Goal: Task Accomplishment & Management: Manage account settings

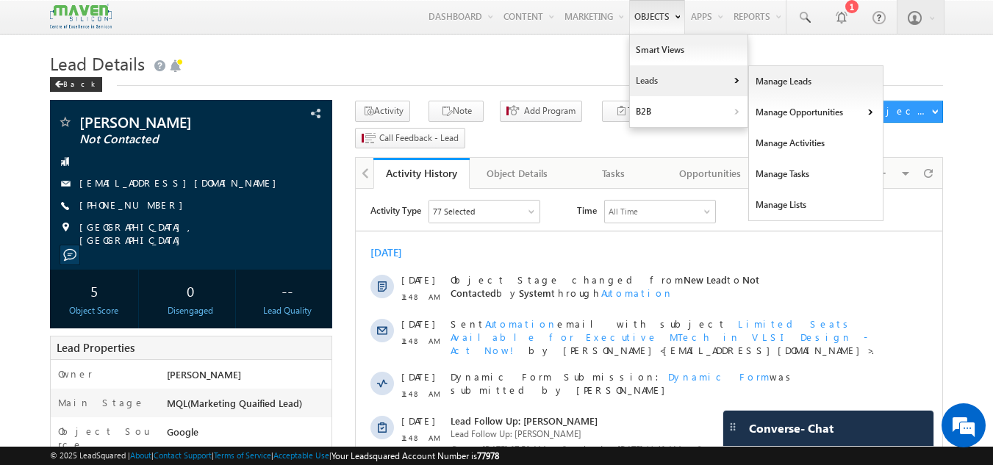
click at [655, 78] on link "Leads" at bounding box center [689, 80] width 118 height 31
click at [771, 83] on link "Manage Leads" at bounding box center [816, 81] width 134 height 31
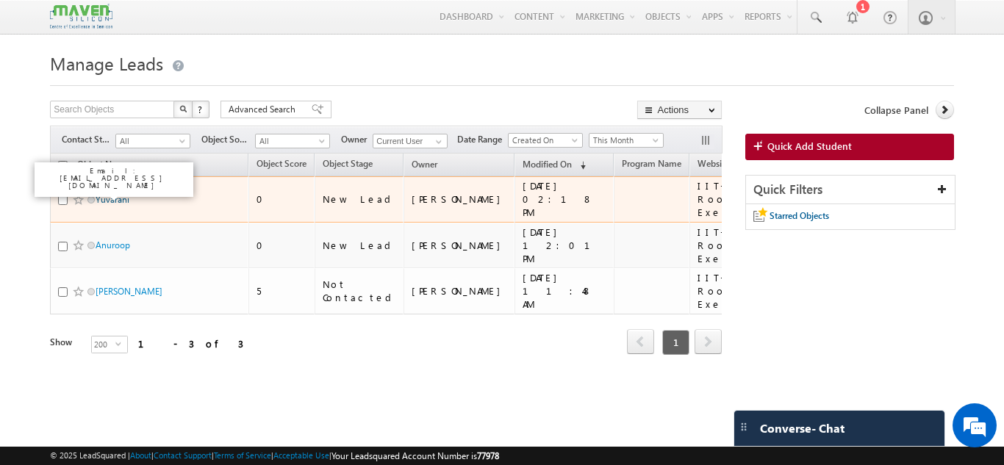
click at [109, 195] on link "Yuvarani" at bounding box center [113, 199] width 34 height 11
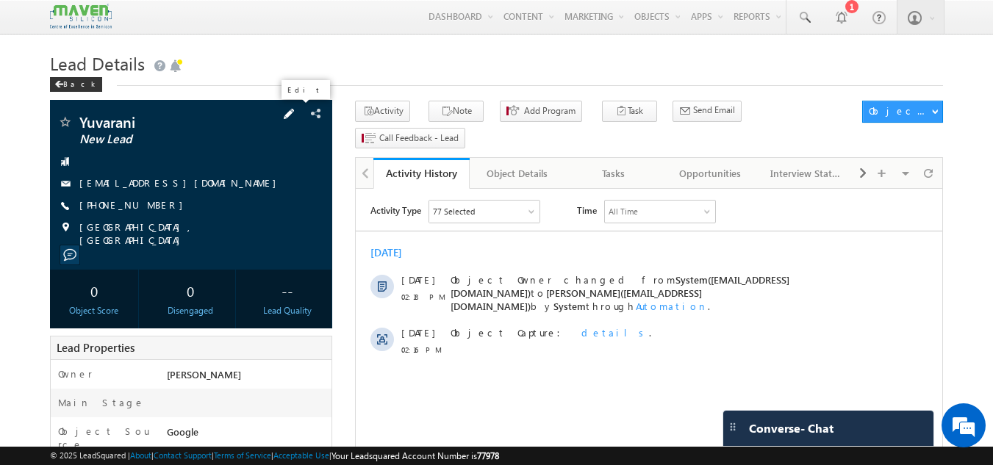
click at [296, 112] on span at bounding box center [289, 114] width 16 height 16
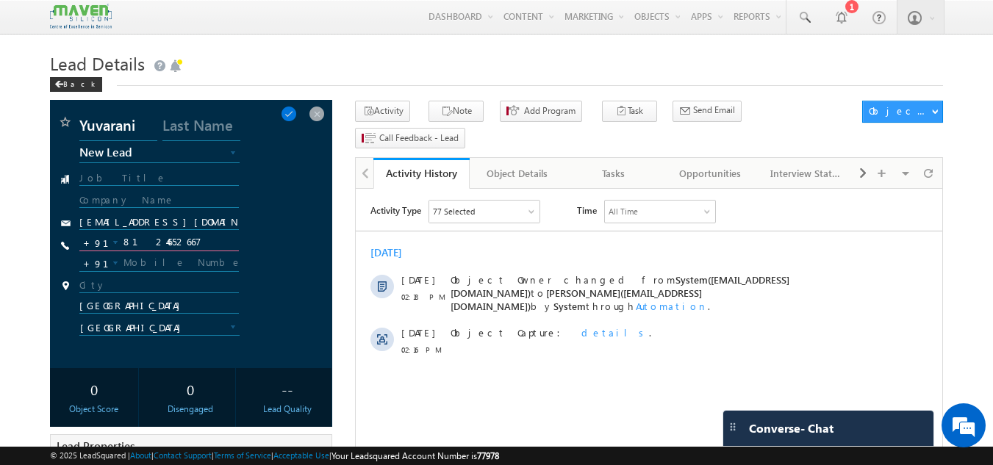
click at [158, 240] on input "8124652667" at bounding box center [159, 243] width 160 height 18
click at [319, 109] on span at bounding box center [317, 114] width 16 height 16
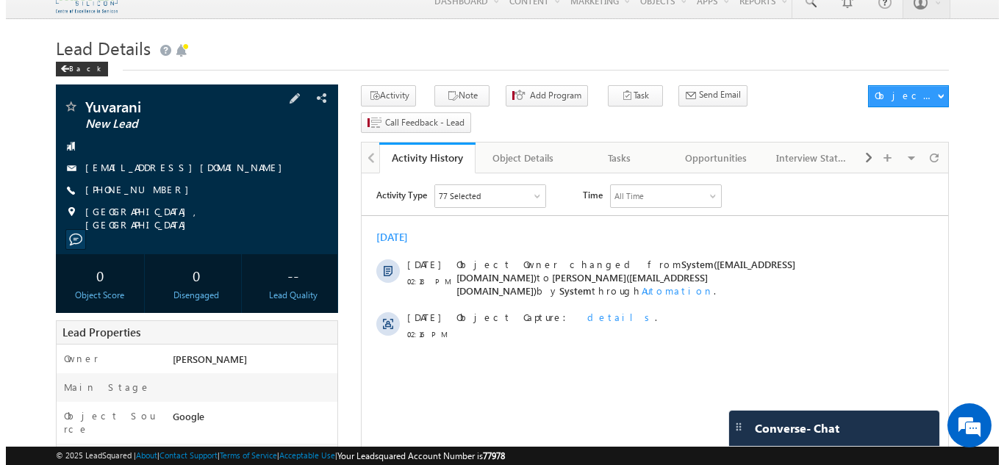
scroll to position [15, 0]
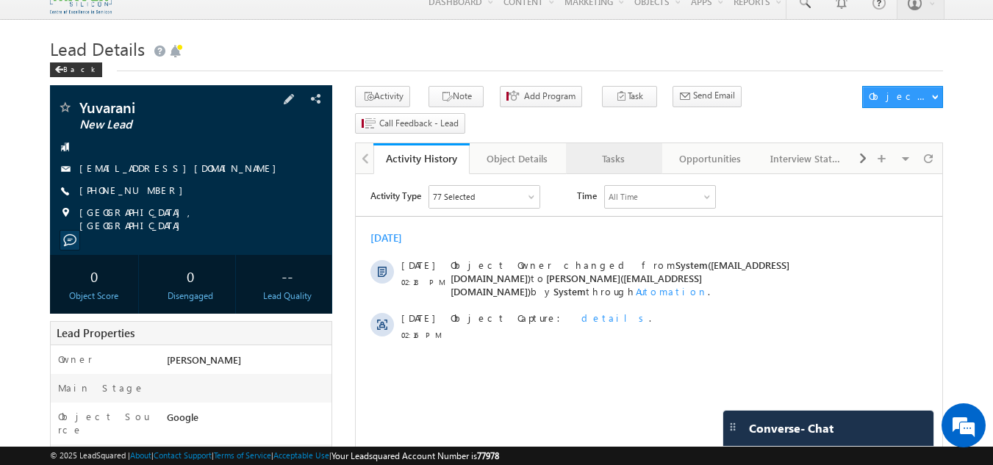
click at [613, 150] on div "Tasks" at bounding box center [612, 159] width 71 height 18
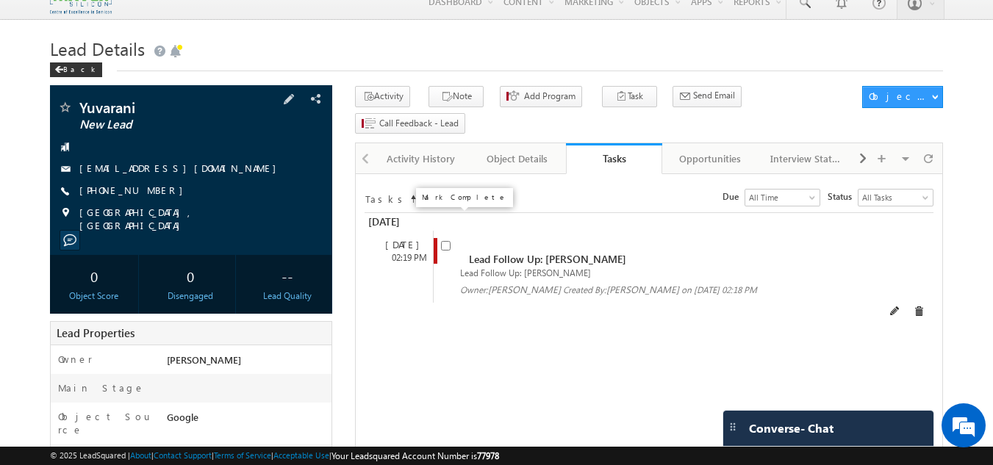
click at [447, 241] on input "checkbox" at bounding box center [446, 246] width 10 height 10
checkbox input "false"
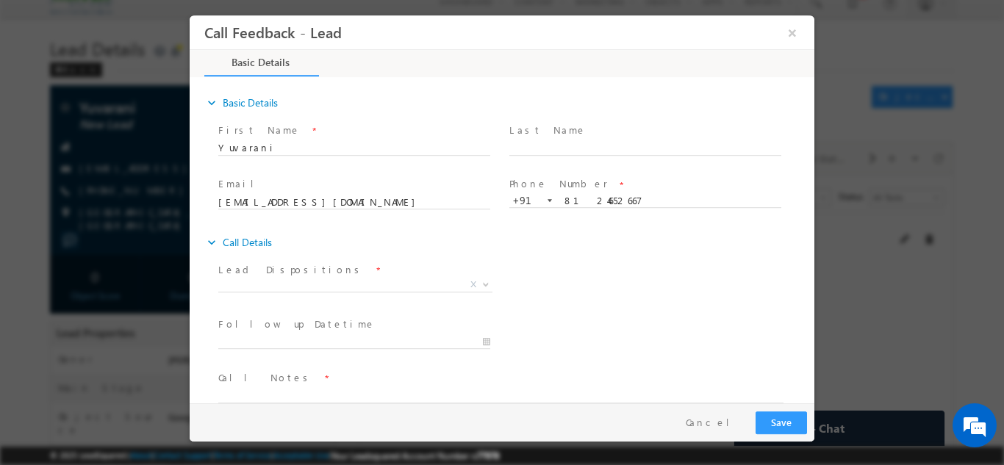
scroll to position [0, 0]
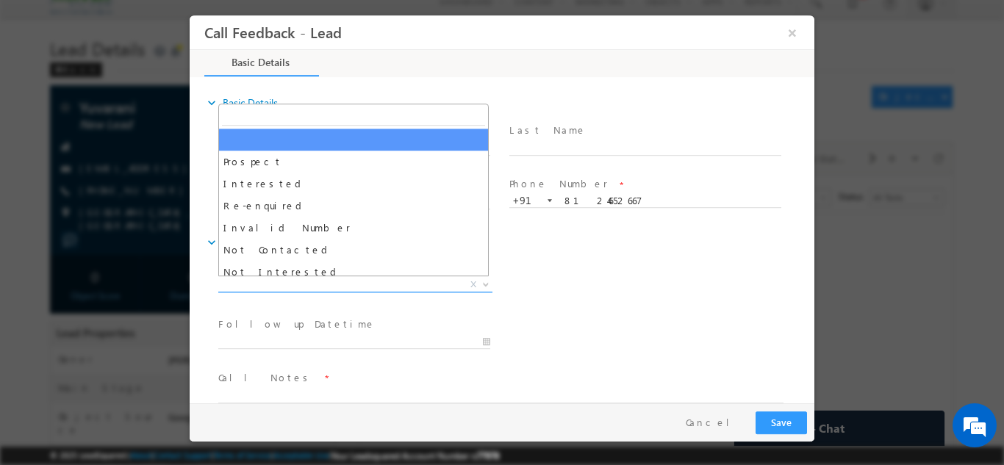
click at [320, 284] on span "X" at bounding box center [355, 284] width 274 height 15
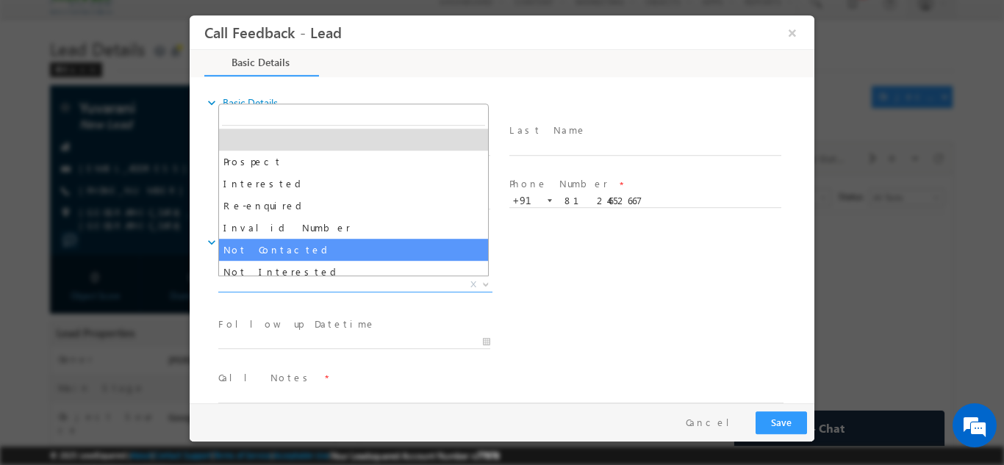
select select "Not Contacted"
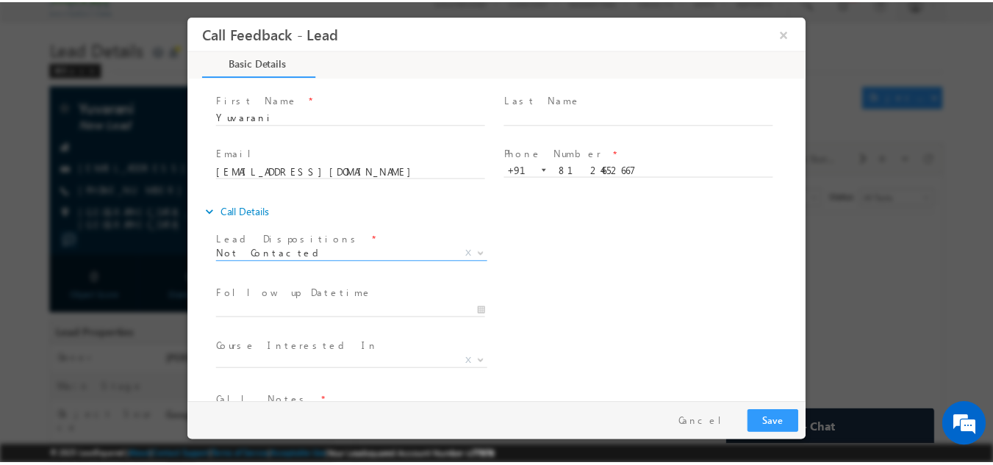
scroll to position [78, 0]
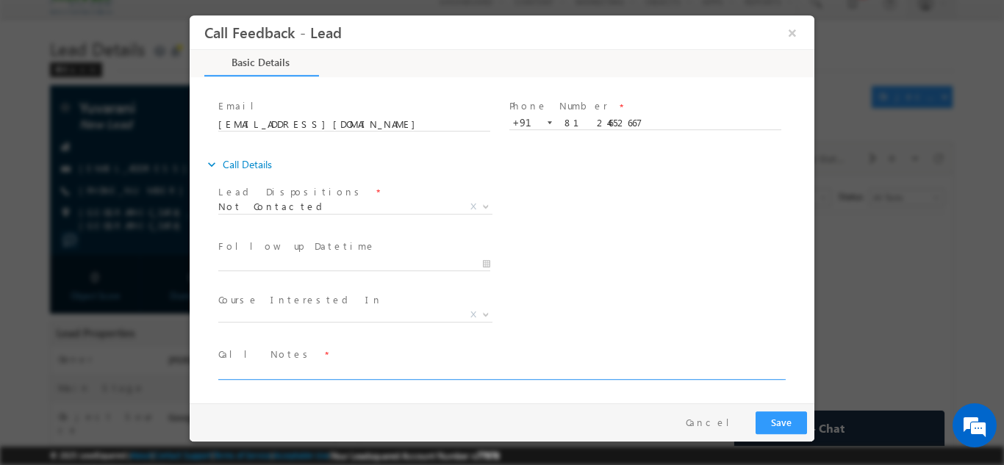
click at [323, 372] on textarea at bounding box center [500, 370] width 565 height 17
type textarea "DNP"
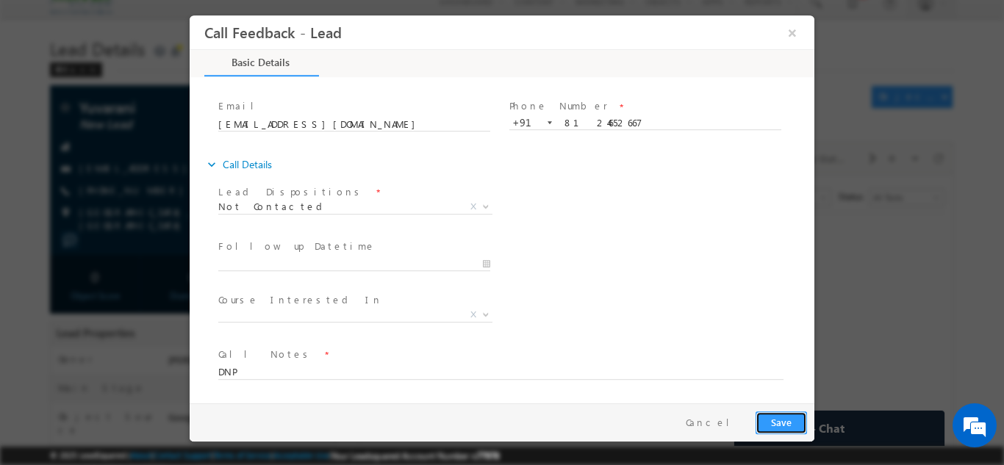
click at [766, 415] on button "Save" at bounding box center [780, 422] width 51 height 23
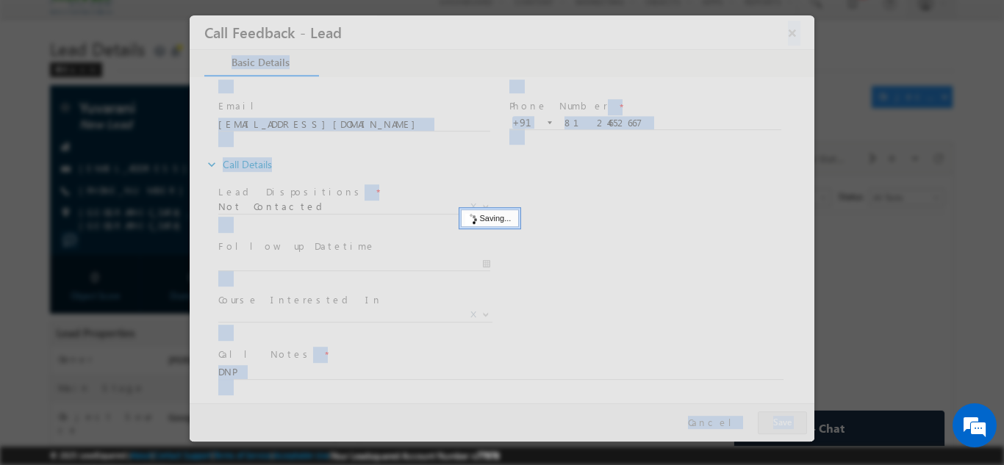
click at [766, 415] on div at bounding box center [502, 228] width 624 height 426
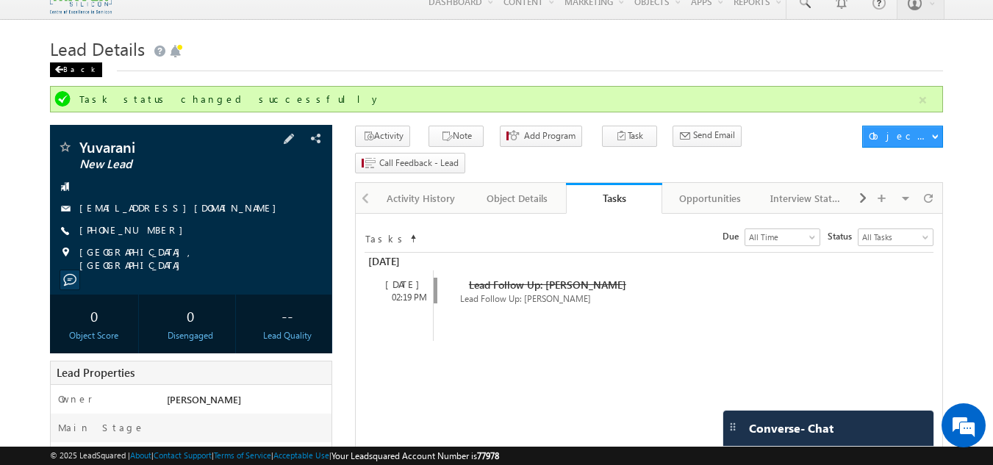
click at [68, 76] on div "Back" at bounding box center [76, 69] width 52 height 15
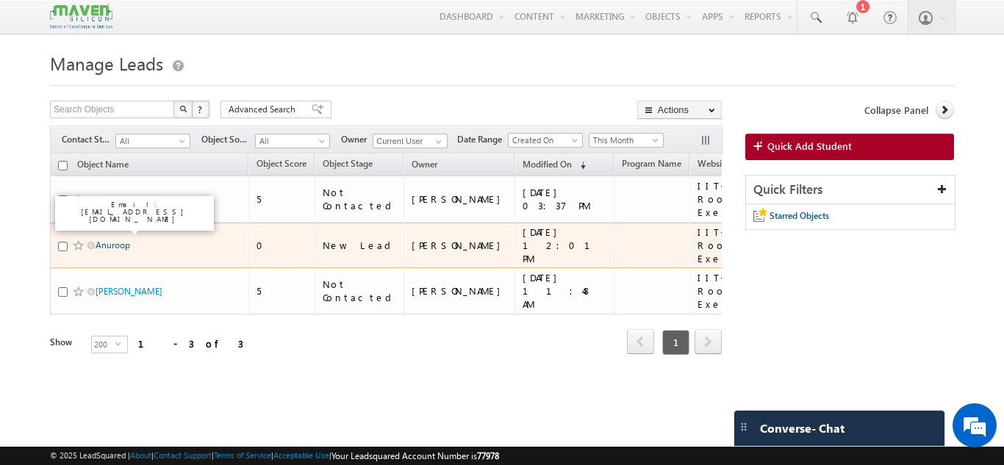
click at [120, 240] on link "Anuroop" at bounding box center [113, 245] width 35 height 11
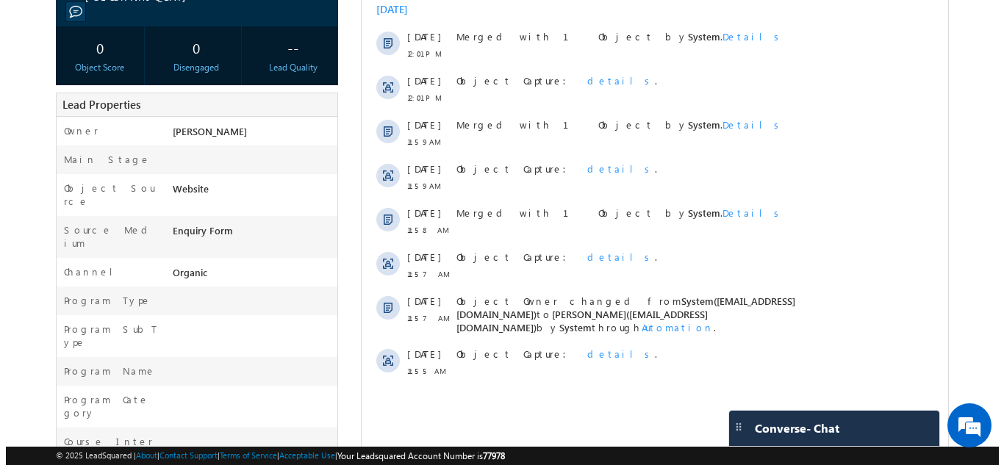
scroll to position [244, 0]
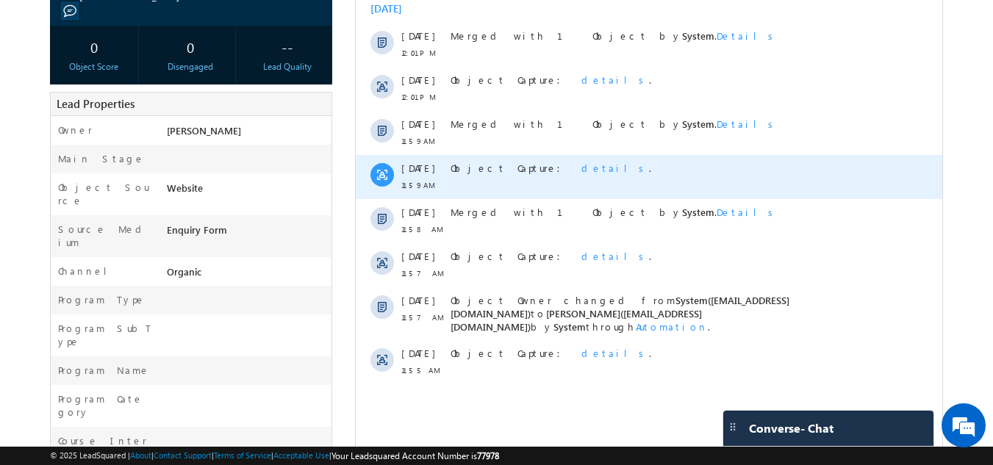
click at [581, 168] on span "details" at bounding box center [615, 168] width 68 height 12
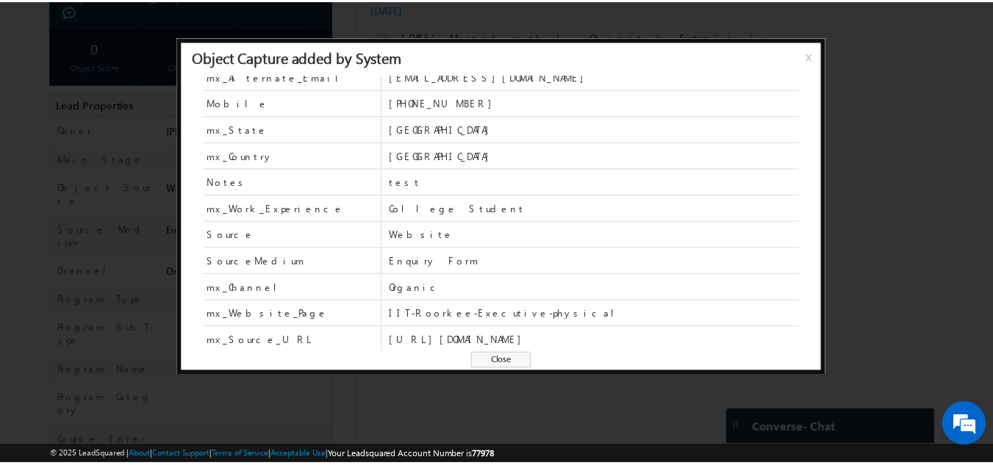
scroll to position [0, 0]
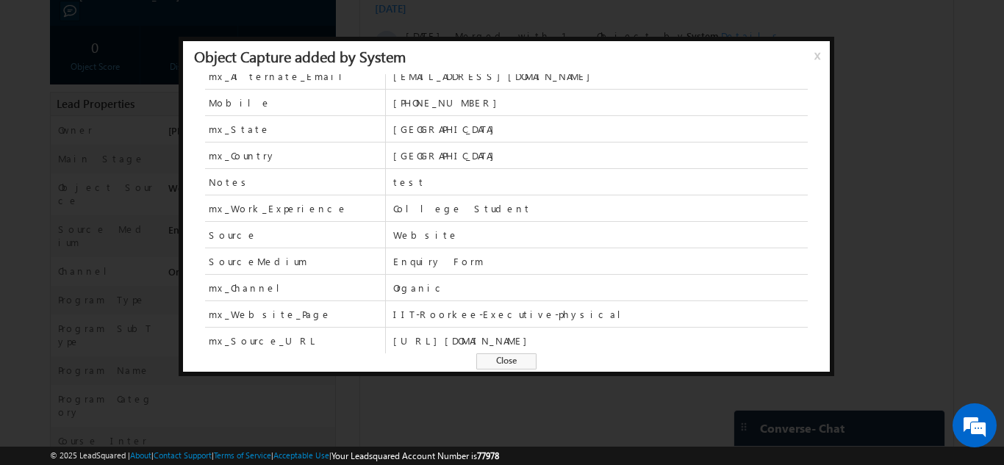
click at [804, 58] on div "Object Capture added by System x" at bounding box center [506, 57] width 647 height 33
click at [815, 48] on span "x" at bounding box center [820, 61] width 12 height 26
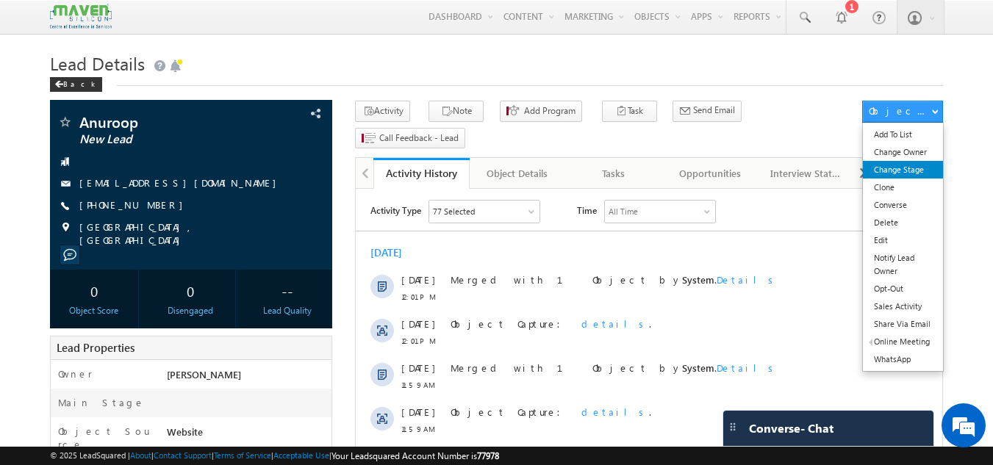
click at [895, 170] on link "Change Stage" at bounding box center [902, 170] width 80 height 18
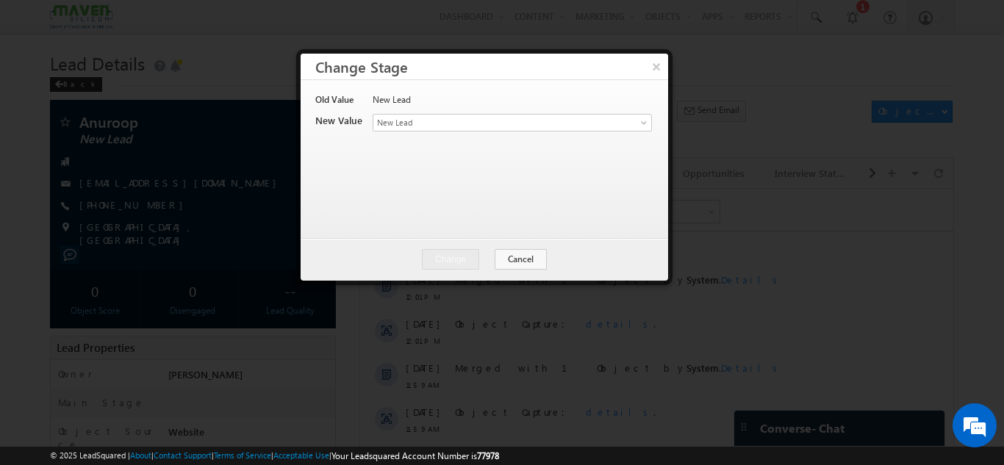
click at [485, 136] on div "Old Value New Lead New Value Contact Stage * New Lead Interested In Conversatio…" at bounding box center [482, 152] width 335 height 118
click at [485, 118] on span "New Lead" at bounding box center [487, 122] width 229 height 13
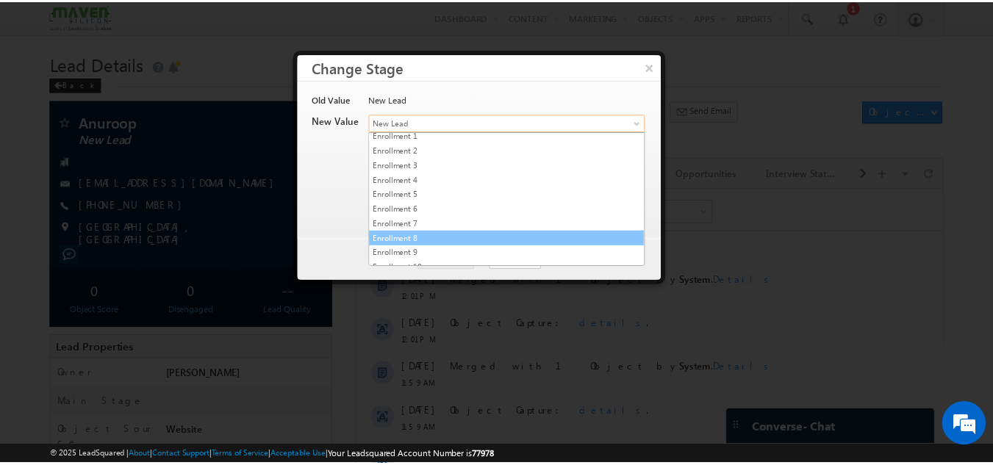
scroll to position [292, 0]
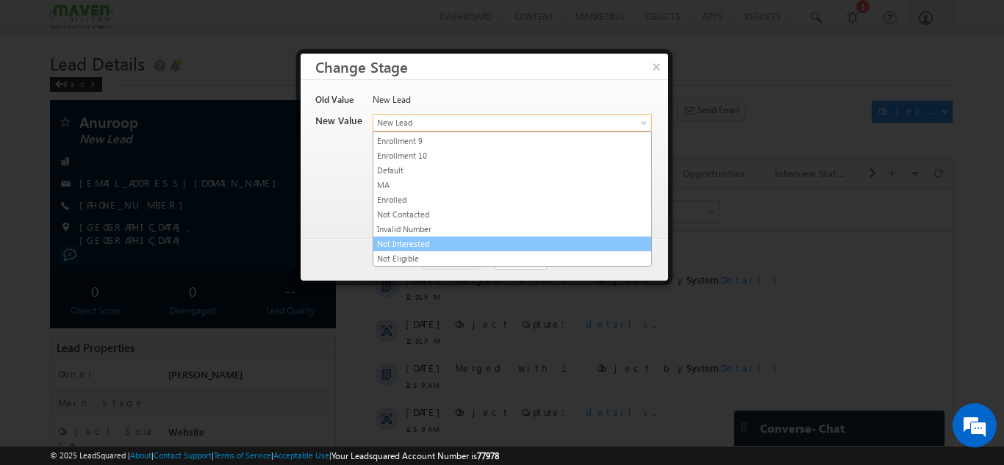
click at [431, 247] on link "Not Interested" at bounding box center [512, 243] width 278 height 13
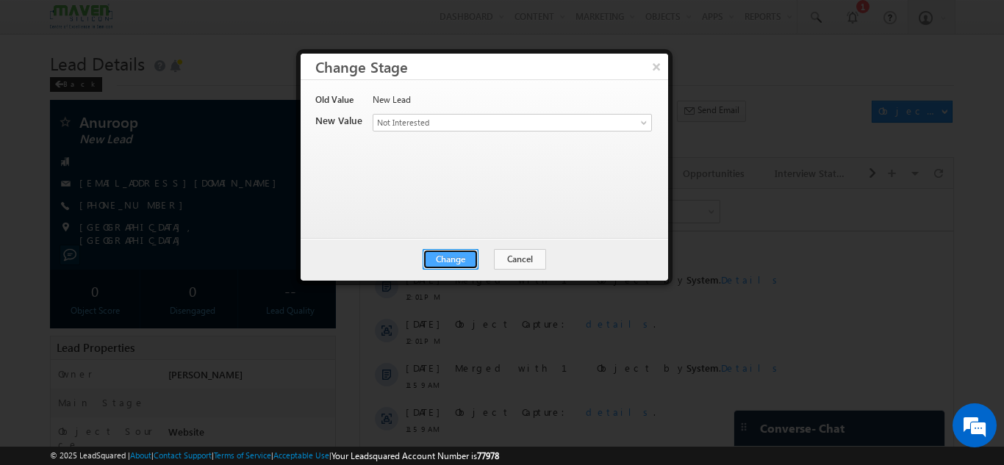
click at [447, 266] on button "Change" at bounding box center [450, 259] width 56 height 21
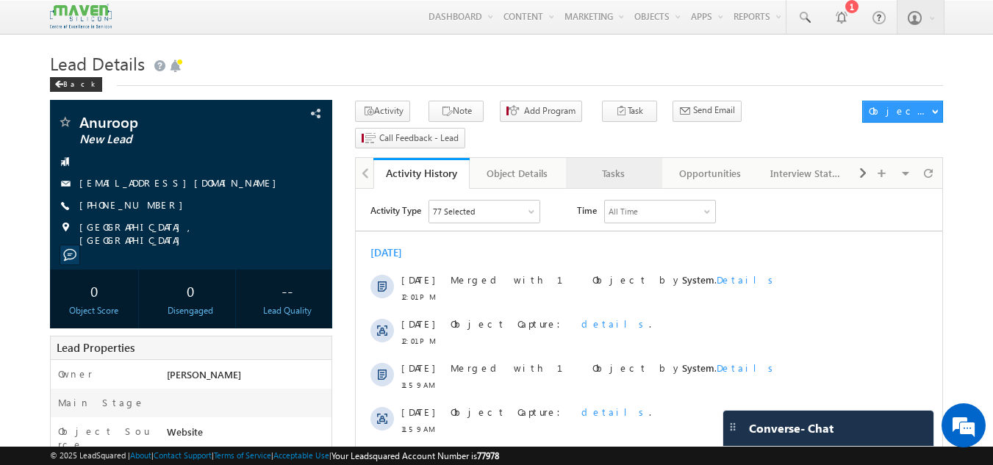
click at [604, 165] on div "Tasks" at bounding box center [612, 174] width 71 height 18
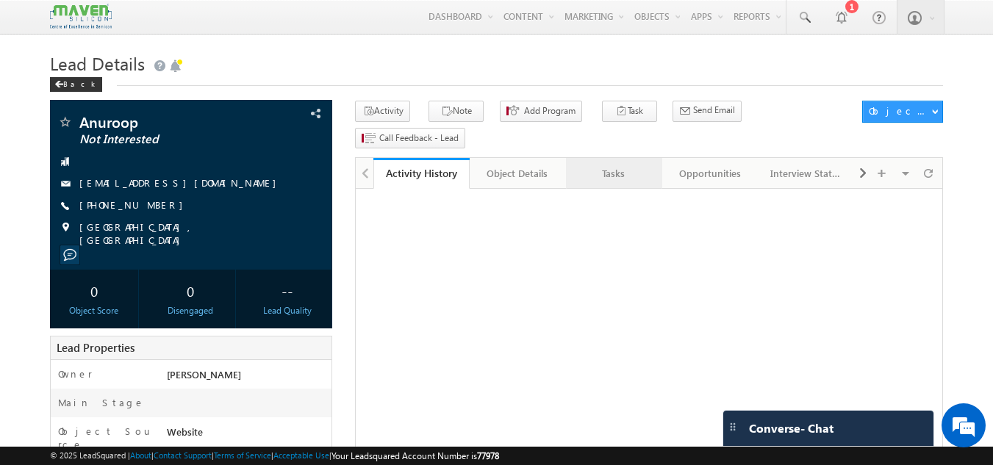
click at [605, 165] on div "Tasks" at bounding box center [612, 174] width 71 height 18
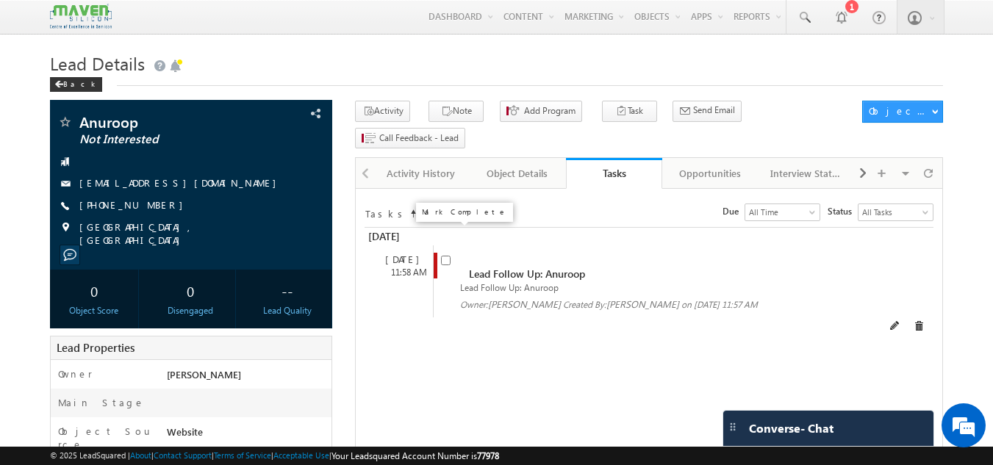
click at [442, 256] on input "checkbox" at bounding box center [446, 261] width 10 height 10
checkbox input "false"
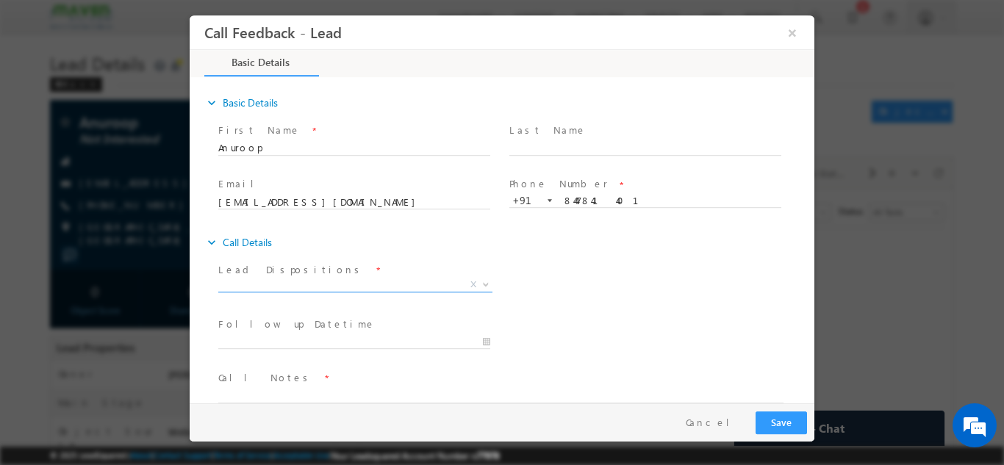
click at [265, 281] on span "X" at bounding box center [355, 284] width 274 height 15
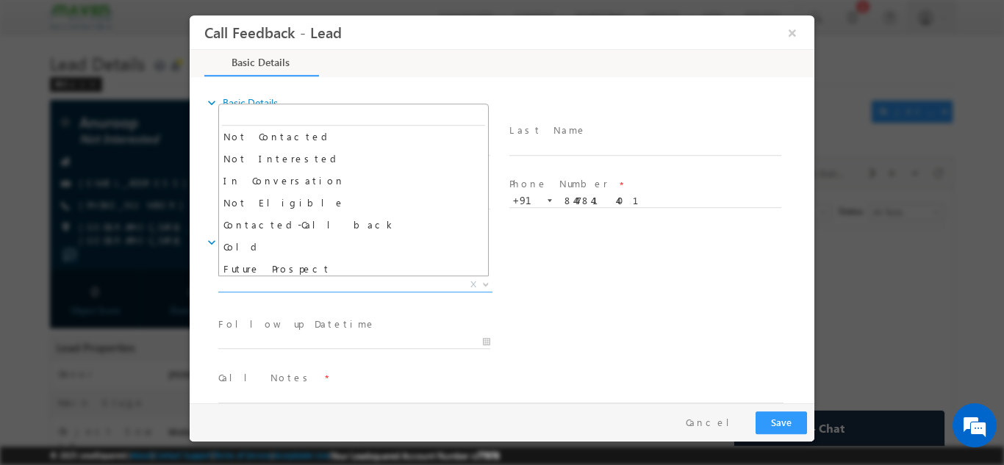
scroll to position [140, 0]
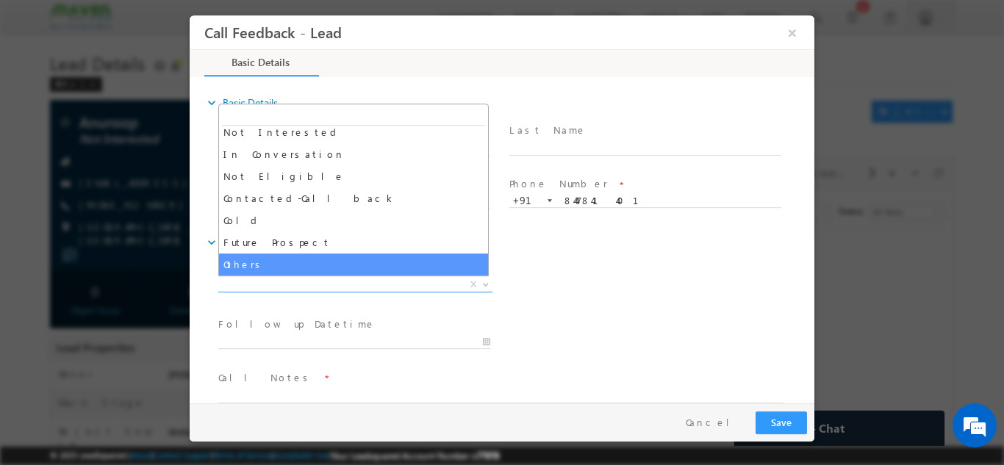
select select "Others"
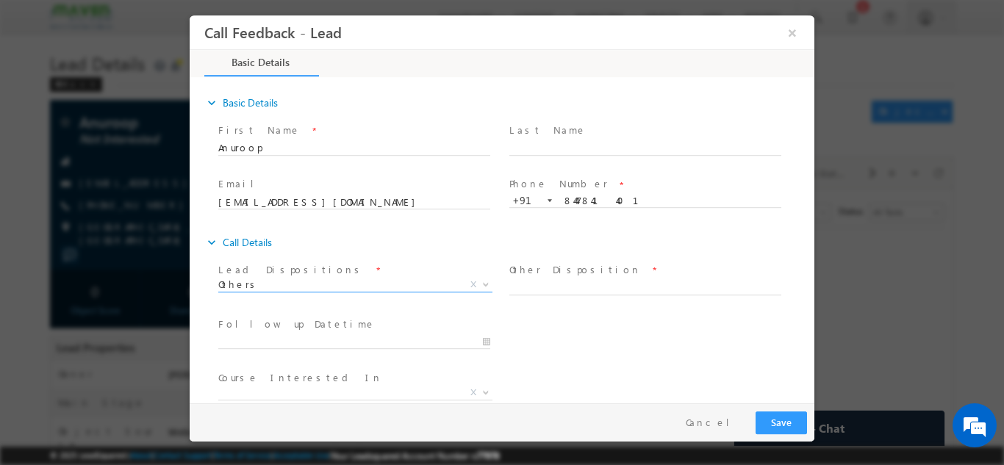
scroll to position [78, 0]
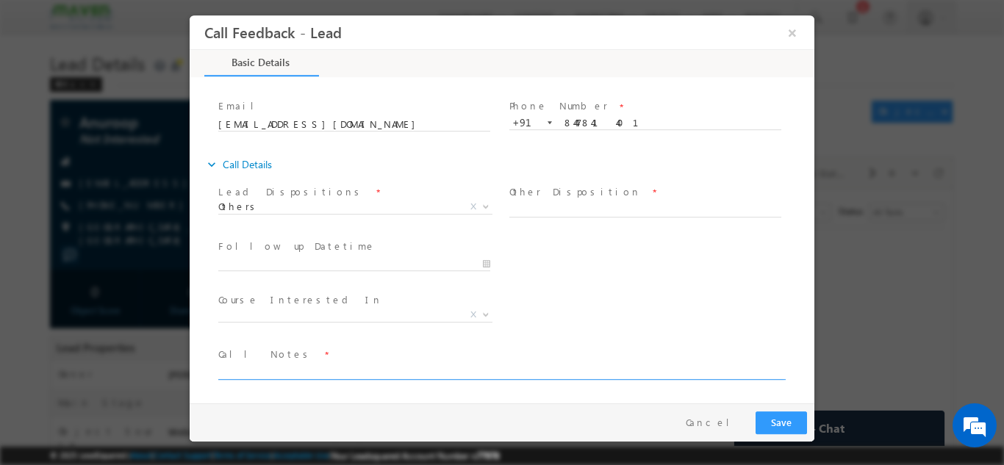
click at [304, 369] on textarea at bounding box center [500, 370] width 565 height 17
type textarea "Test lead"
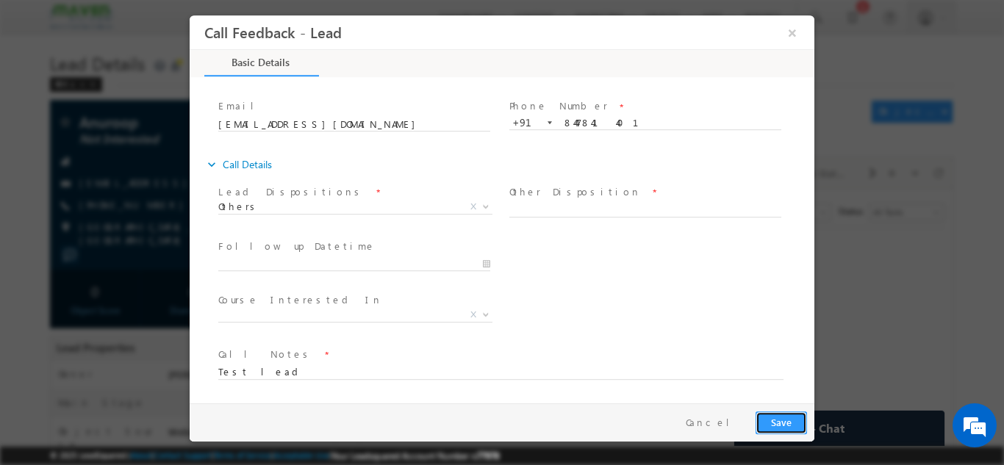
click at [790, 422] on button "Save" at bounding box center [780, 422] width 51 height 23
click at [561, 209] on input "text" at bounding box center [645, 209] width 272 height 15
click at [589, 211] on input "text" at bounding box center [645, 209] width 272 height 15
type input "Test lead"
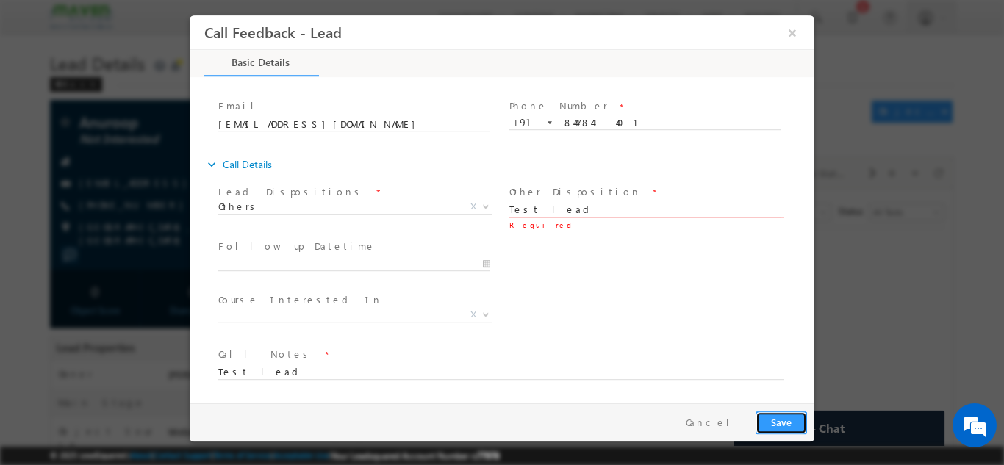
click at [783, 419] on button "Save" at bounding box center [780, 422] width 51 height 23
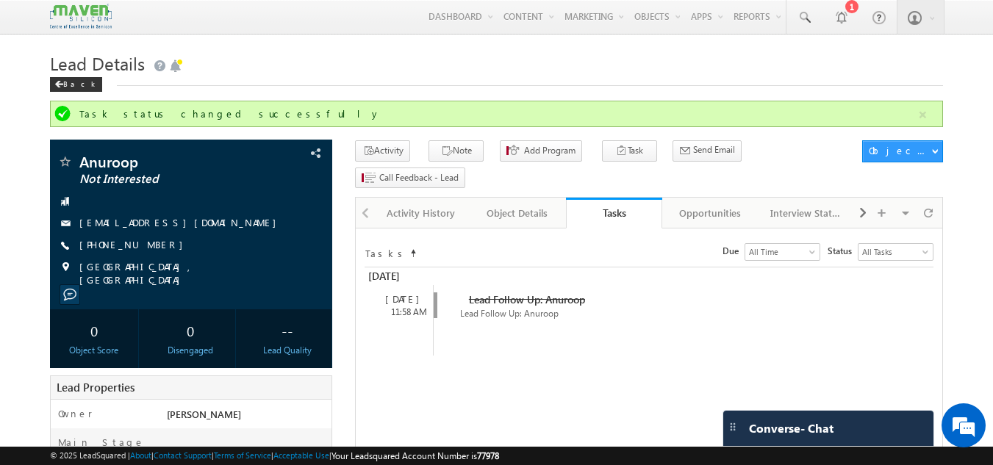
click at [60, 14] on img at bounding box center [81, 17] width 62 height 26
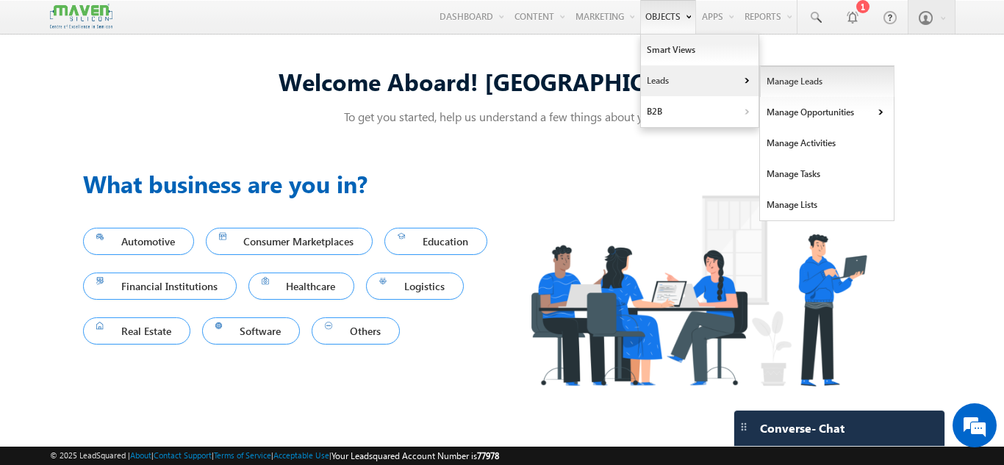
click at [794, 82] on link "Manage Leads" at bounding box center [827, 81] width 134 height 31
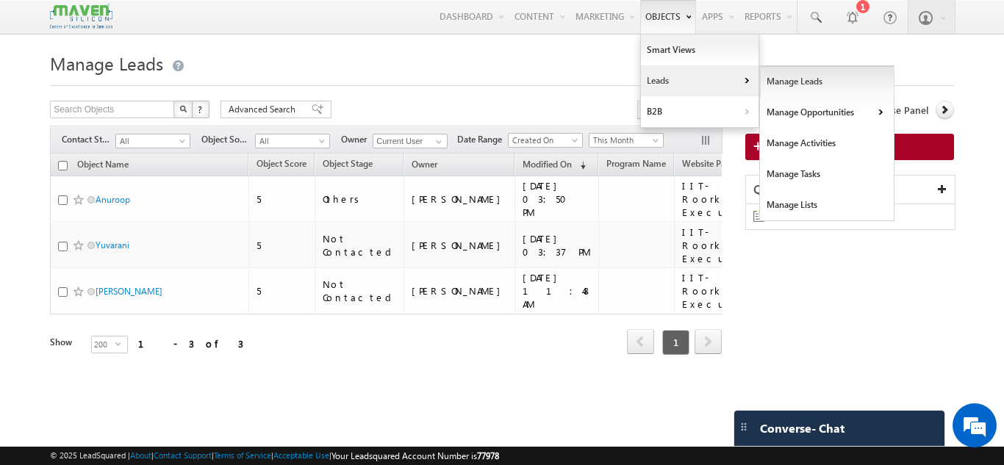
click at [791, 79] on link "Manage Leads" at bounding box center [827, 81] width 134 height 31
click at [780, 80] on link "Manage Leads" at bounding box center [827, 81] width 134 height 31
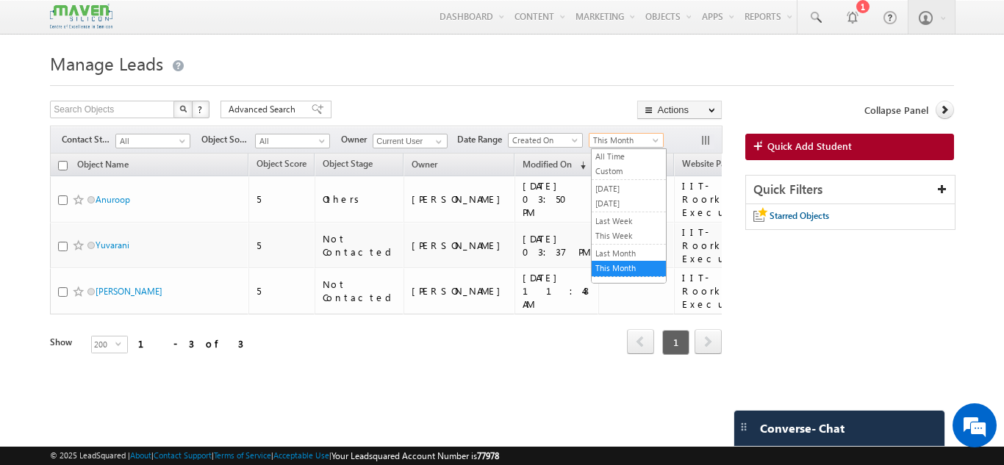
click at [619, 137] on span "This Month" at bounding box center [624, 140] width 70 height 13
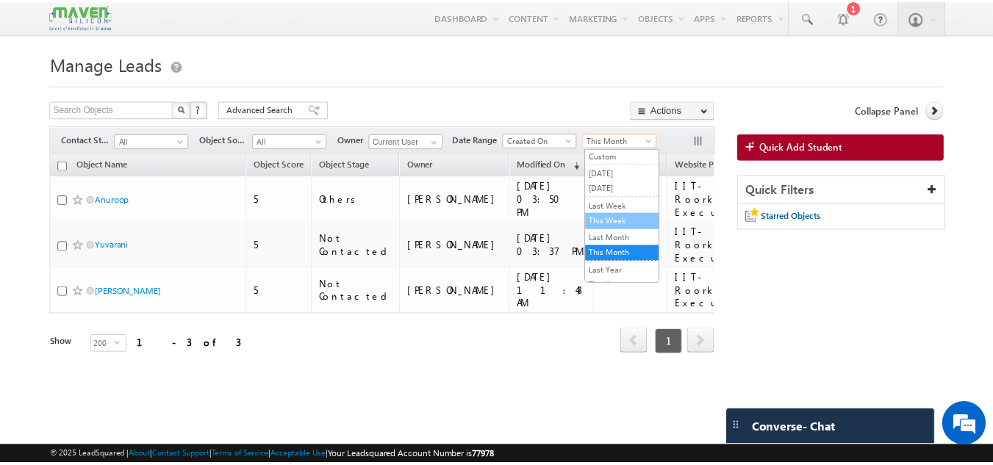
scroll to position [16, 0]
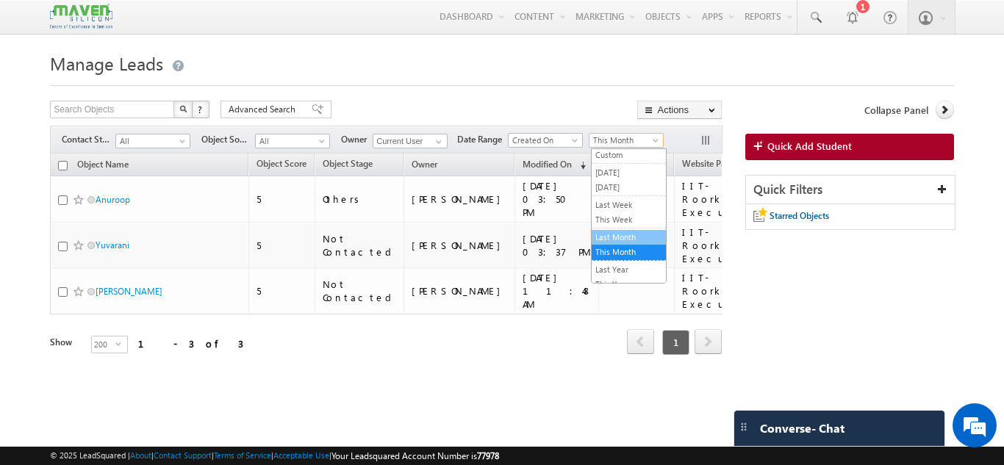
click at [629, 236] on link "Last Month" at bounding box center [628, 237] width 74 height 13
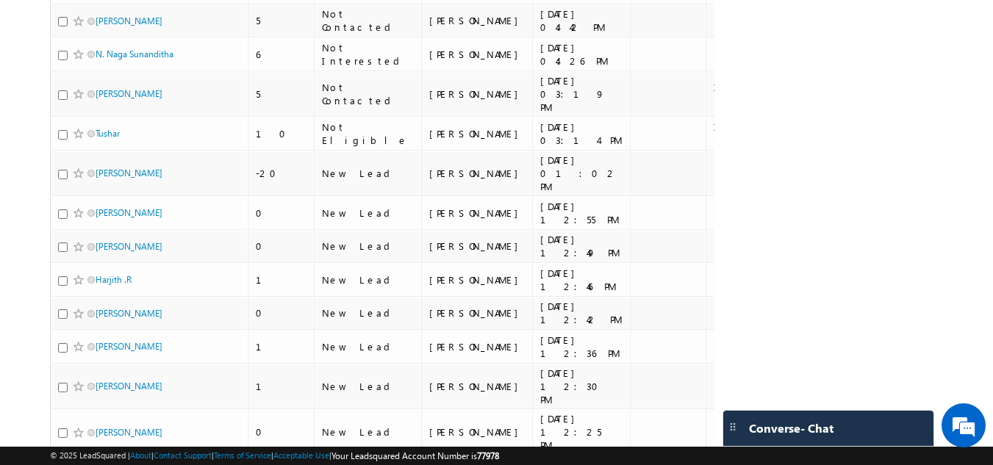
scroll to position [1591, 0]
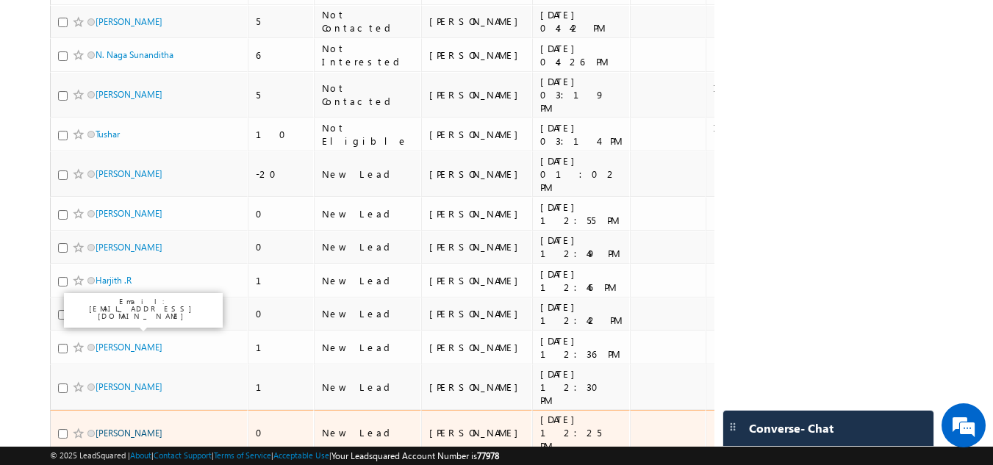
click at [132, 428] on link "[PERSON_NAME]" at bounding box center [129, 433] width 67 height 11
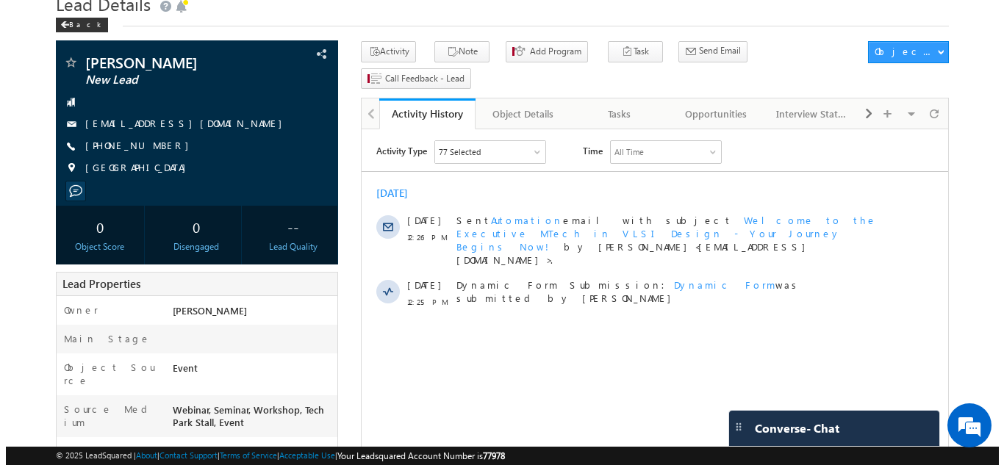
scroll to position [57, 0]
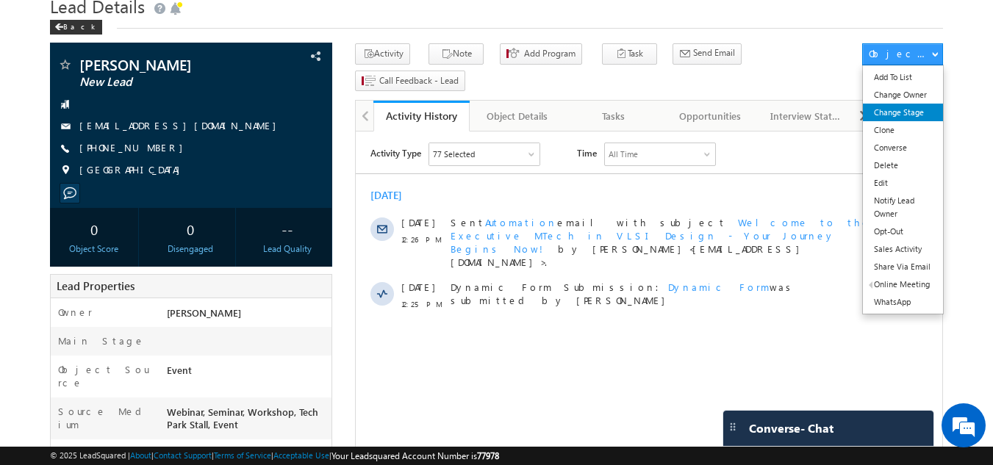
click at [897, 115] on link "Change Stage" at bounding box center [902, 113] width 80 height 18
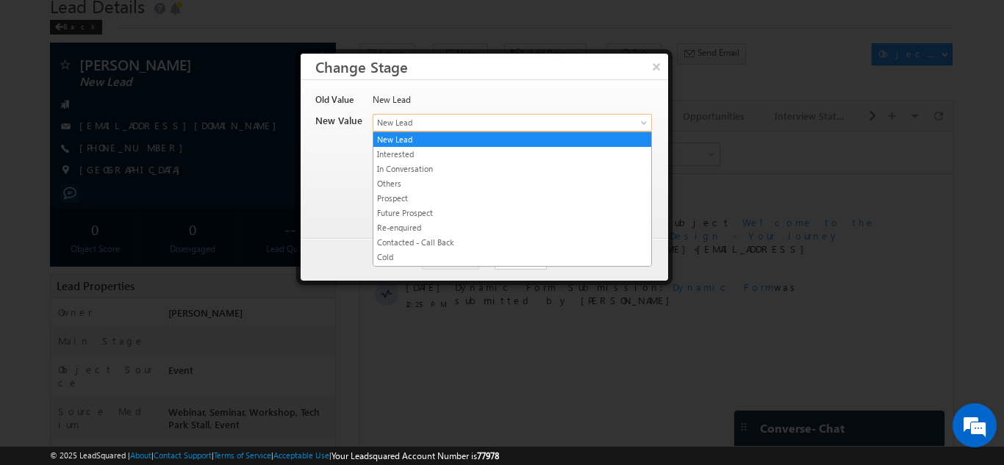
click at [471, 120] on span "New Lead" at bounding box center [487, 122] width 229 height 13
click at [652, 66] on button "×" at bounding box center [656, 67] width 24 height 26
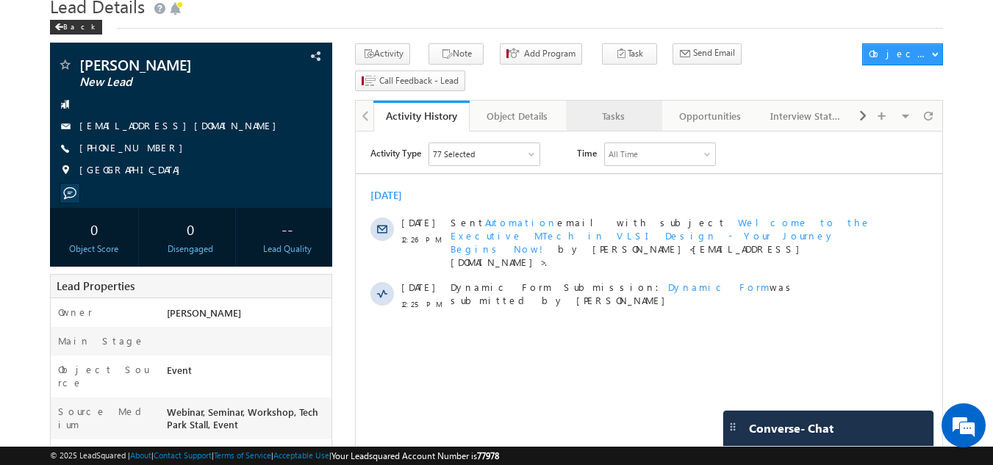
click at [610, 107] on div "Tasks" at bounding box center [612, 116] width 71 height 18
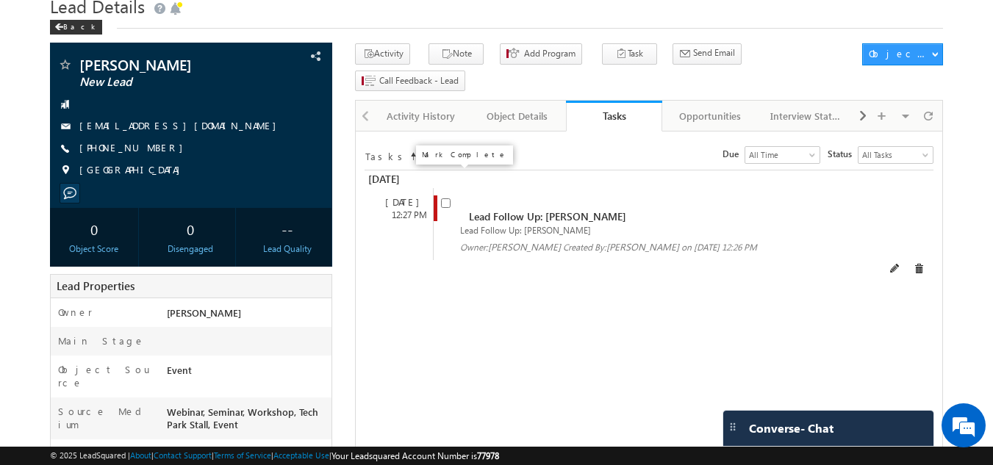
click at [447, 198] on input "checkbox" at bounding box center [446, 203] width 10 height 10
checkbox input "false"
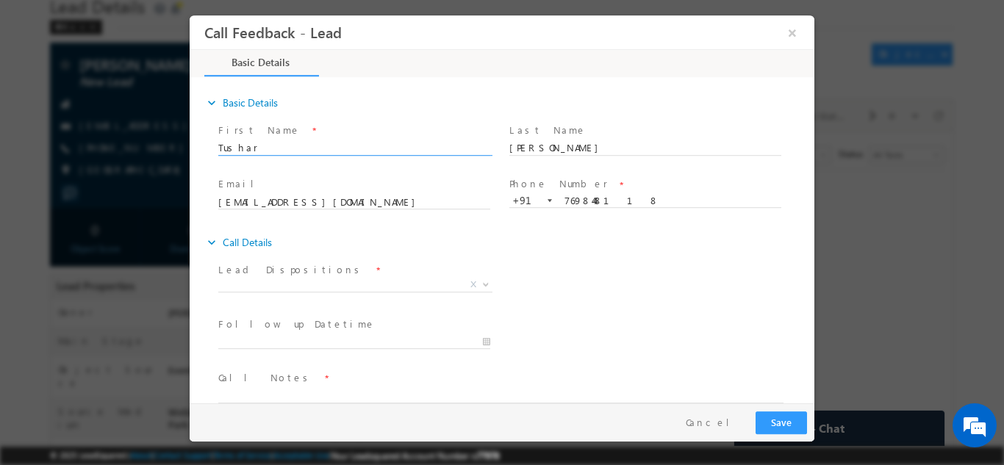
scroll to position [0, 0]
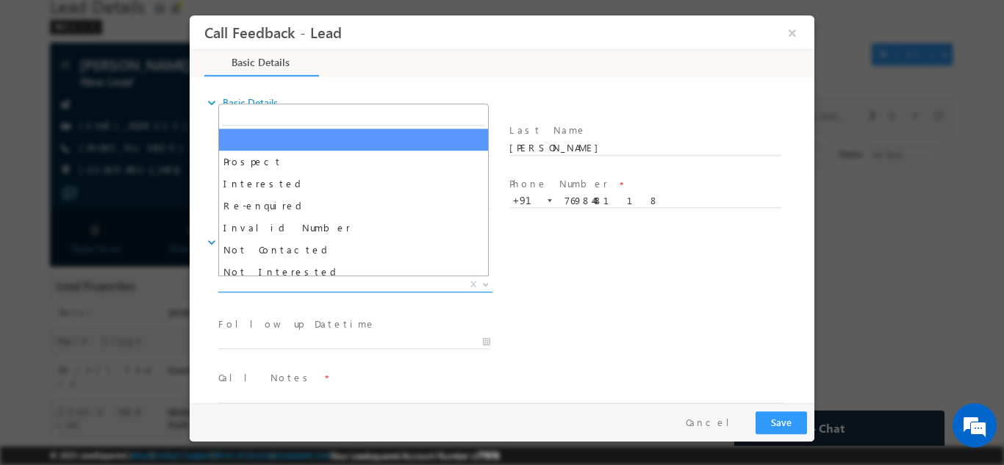
click at [293, 281] on span "X" at bounding box center [355, 284] width 274 height 15
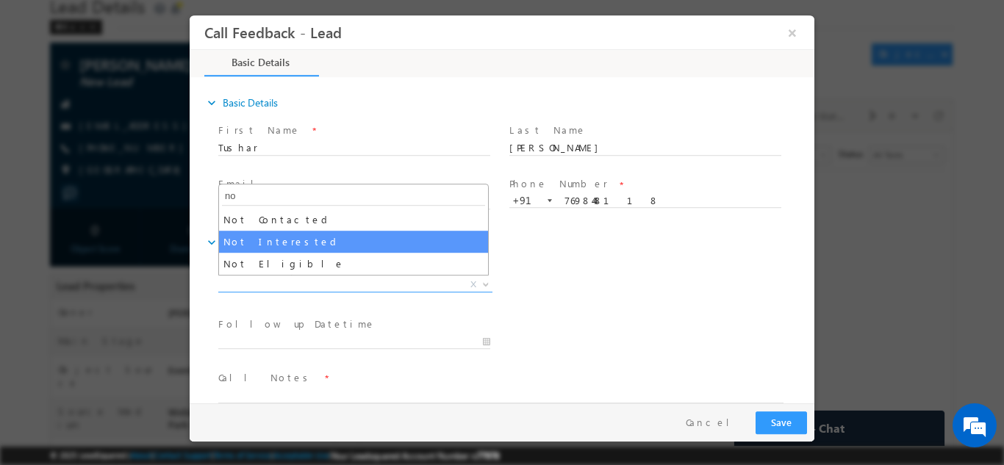
type input "no"
select select "Not Interested"
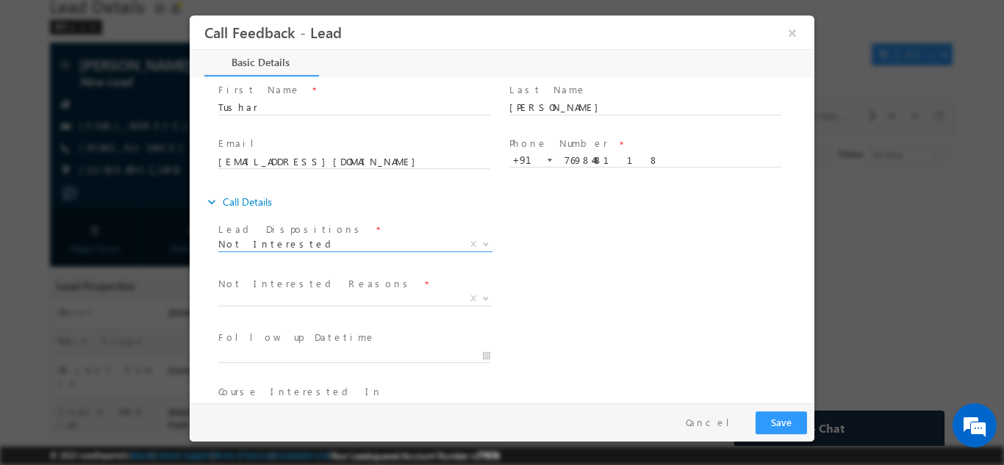
scroll to position [41, 0]
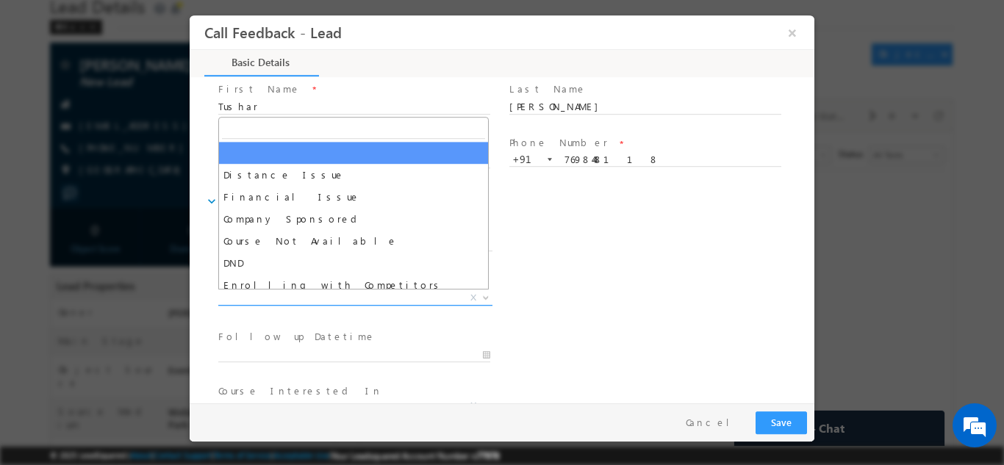
click at [308, 296] on span "X" at bounding box center [355, 297] width 274 height 15
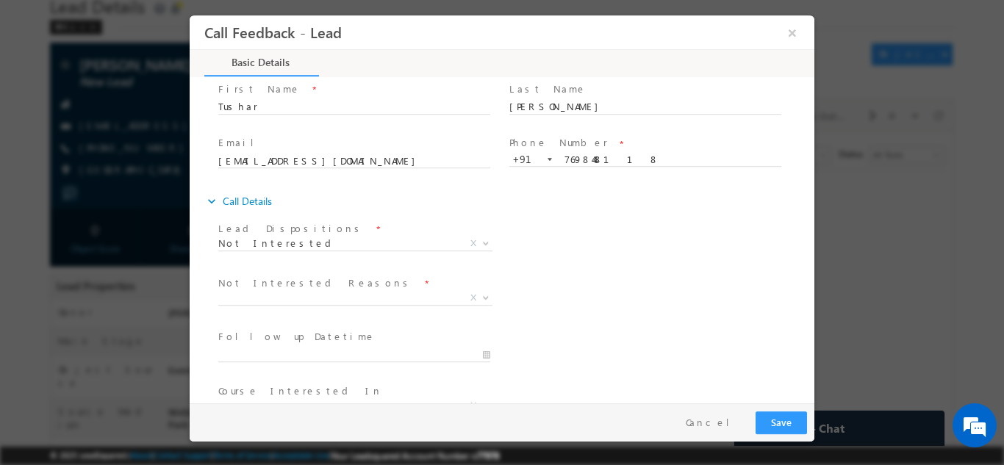
click at [607, 245] on div "Lead Dispositions * Prospect Interested Re-enquired Invalid Number Not Contacte…" at bounding box center [514, 244] width 599 height 54
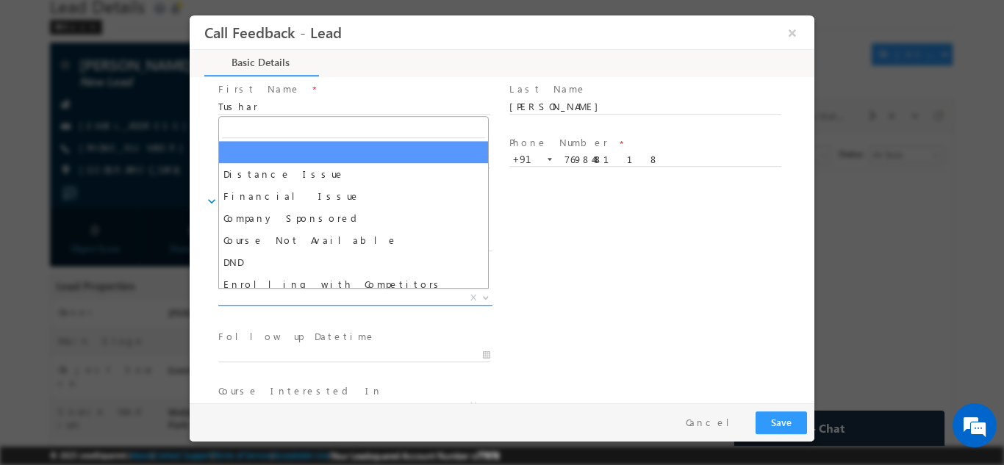
click at [295, 301] on span "X" at bounding box center [355, 297] width 274 height 15
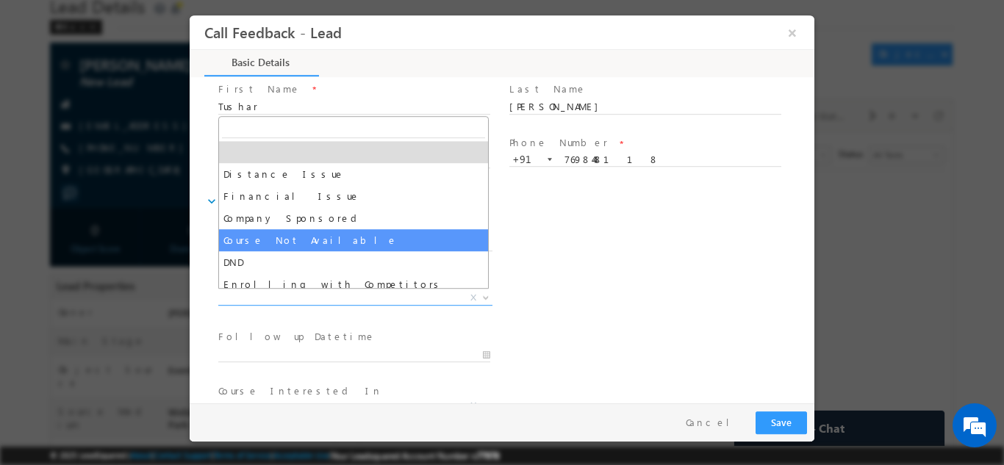
scroll to position [29, 0]
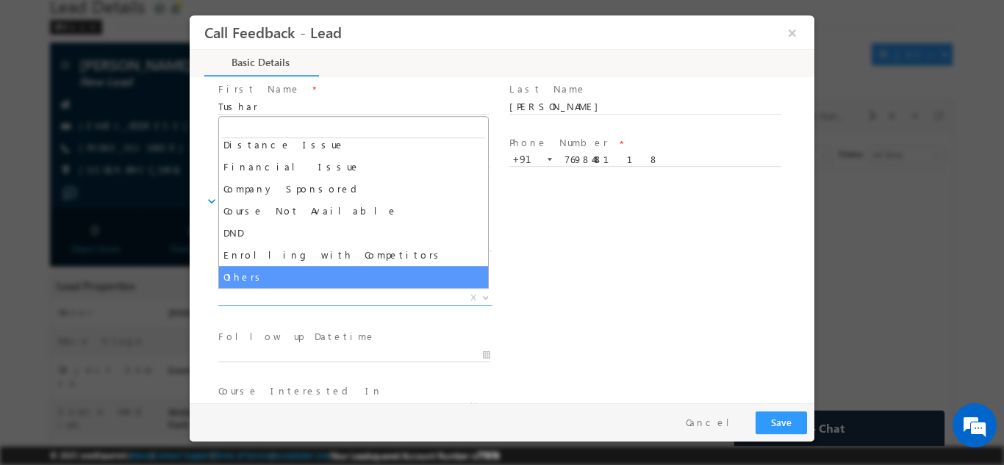
select select "Others"
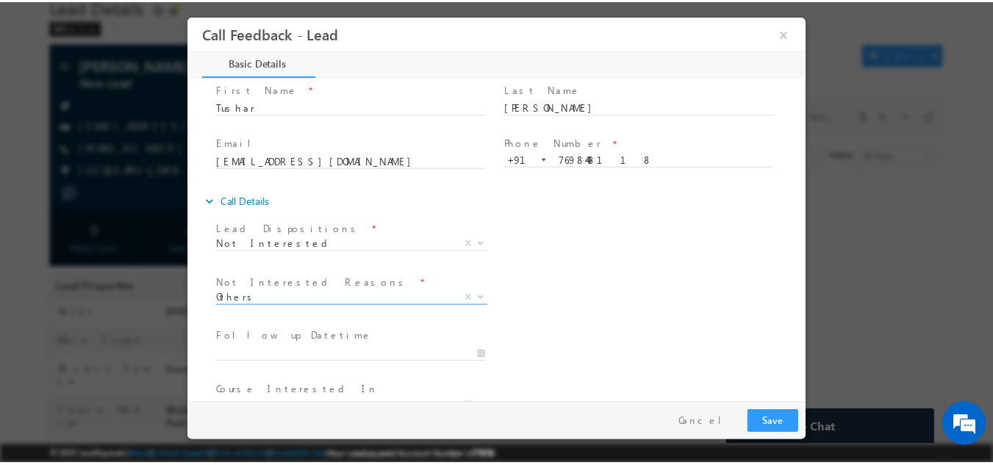
scroll to position [132, 0]
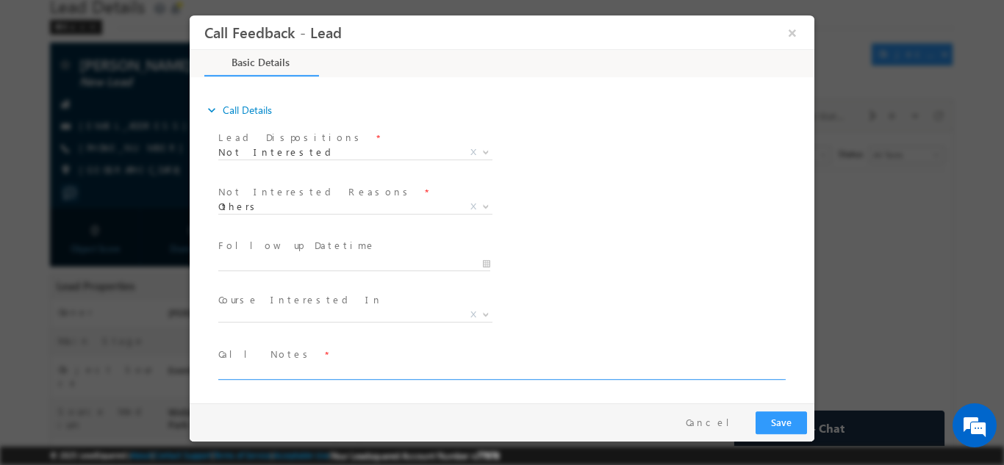
click at [313, 370] on textarea at bounding box center [500, 370] width 565 height 17
type textarea "Not interested as of now."
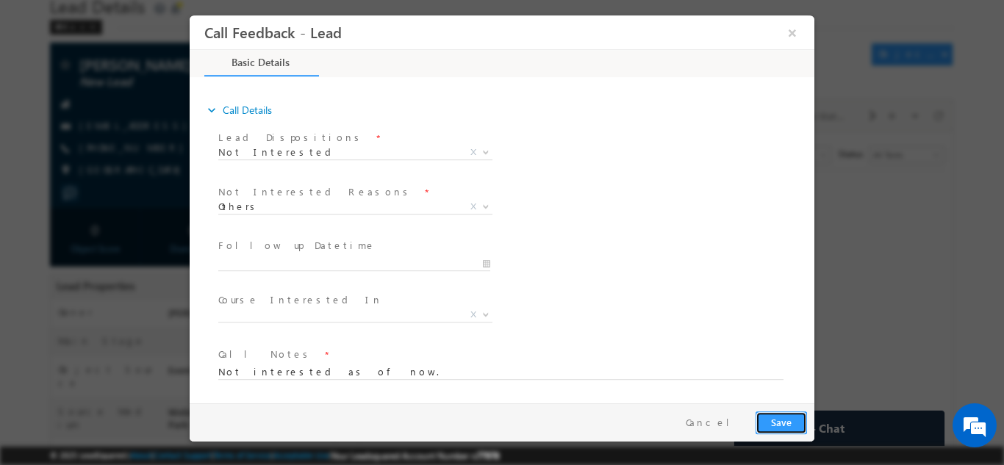
click at [779, 421] on button "Save" at bounding box center [780, 422] width 51 height 23
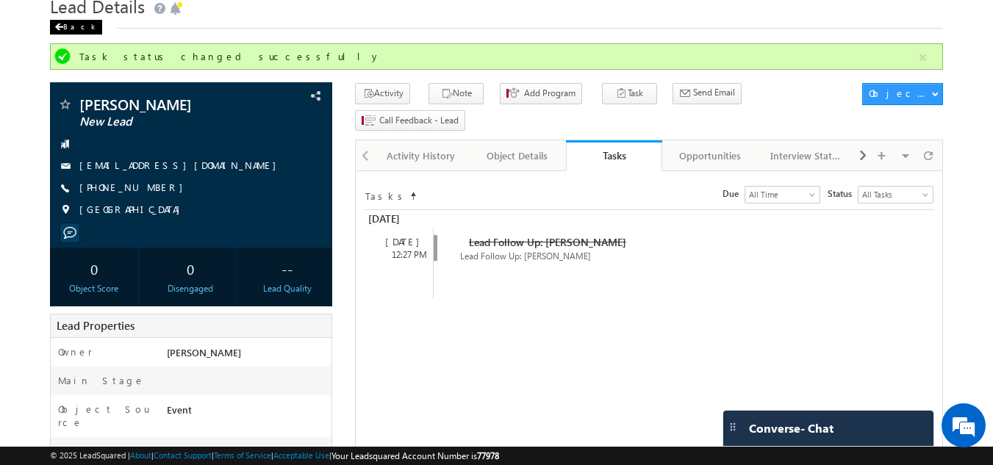
click at [60, 29] on span at bounding box center [58, 27] width 9 height 7
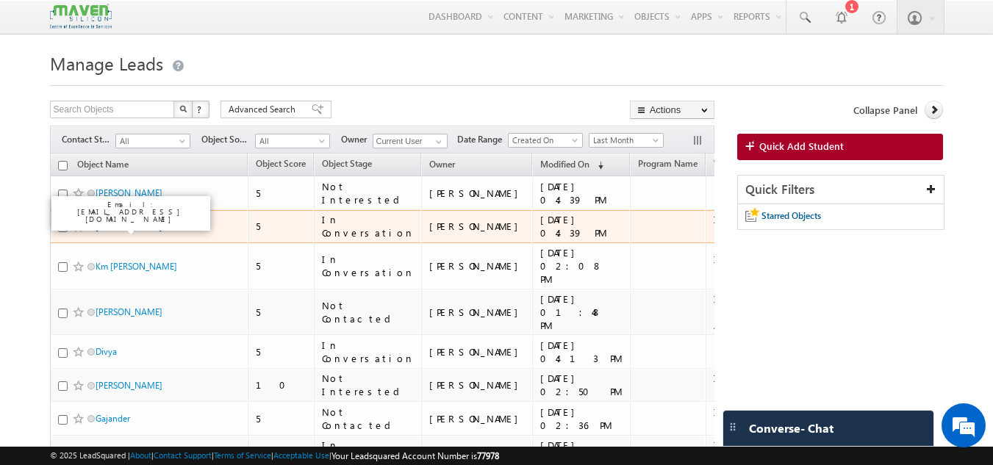
click at [134, 222] on link "[PERSON_NAME]" at bounding box center [129, 226] width 67 height 11
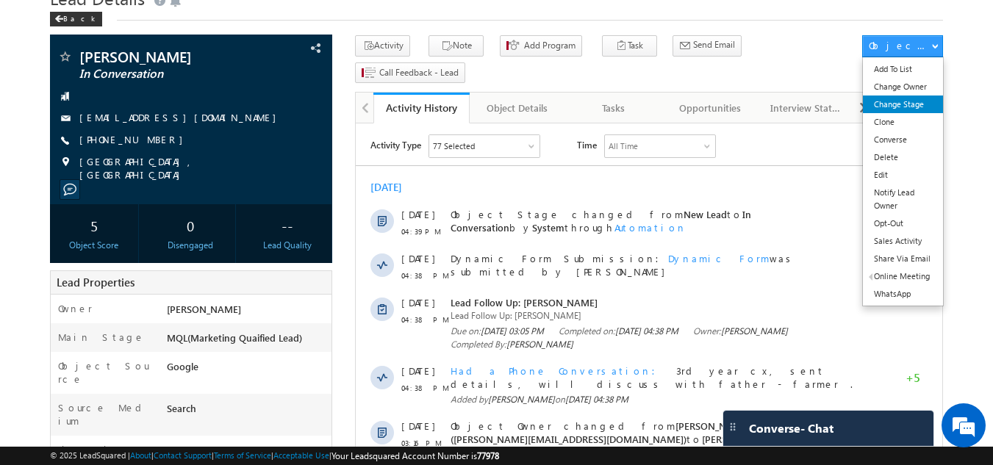
click at [887, 104] on link "Change Stage" at bounding box center [902, 105] width 80 height 18
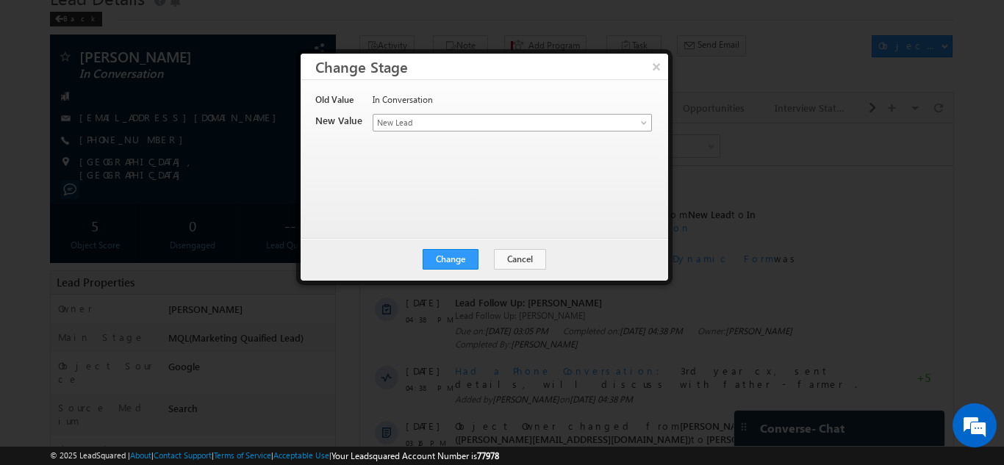
click at [422, 120] on span "New Lead" at bounding box center [487, 122] width 229 height 13
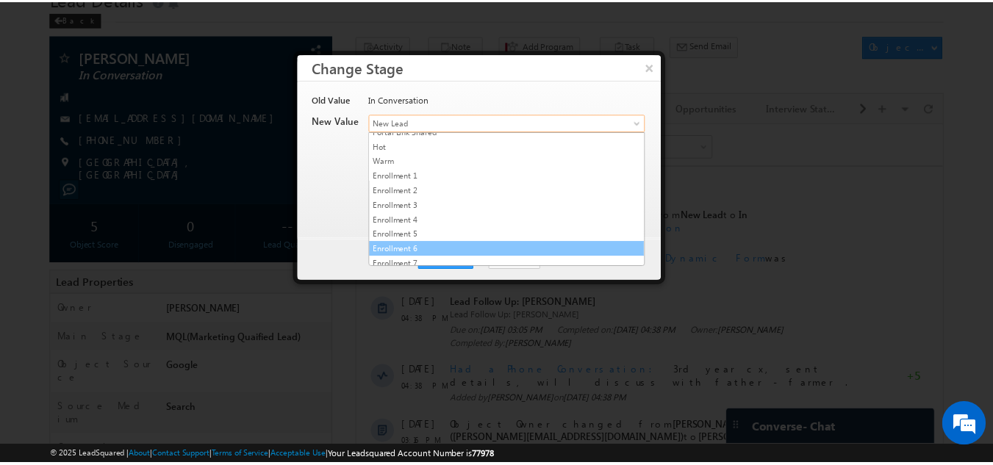
scroll to position [292, 0]
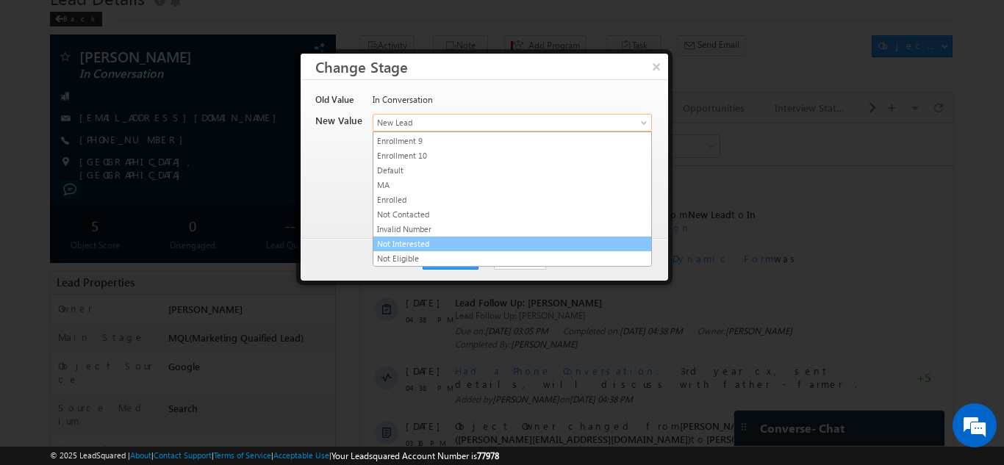
click at [421, 245] on link "Not Interested" at bounding box center [512, 243] width 278 height 13
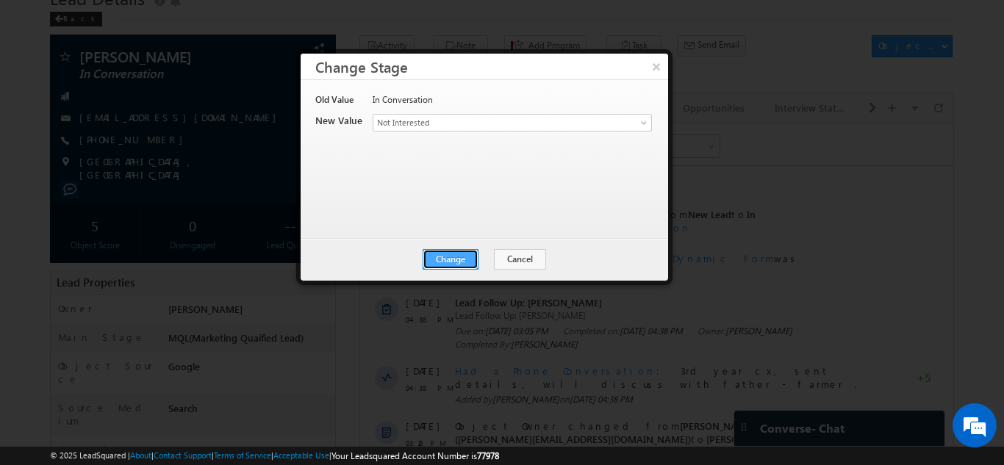
click at [447, 252] on button "Change" at bounding box center [450, 259] width 56 height 21
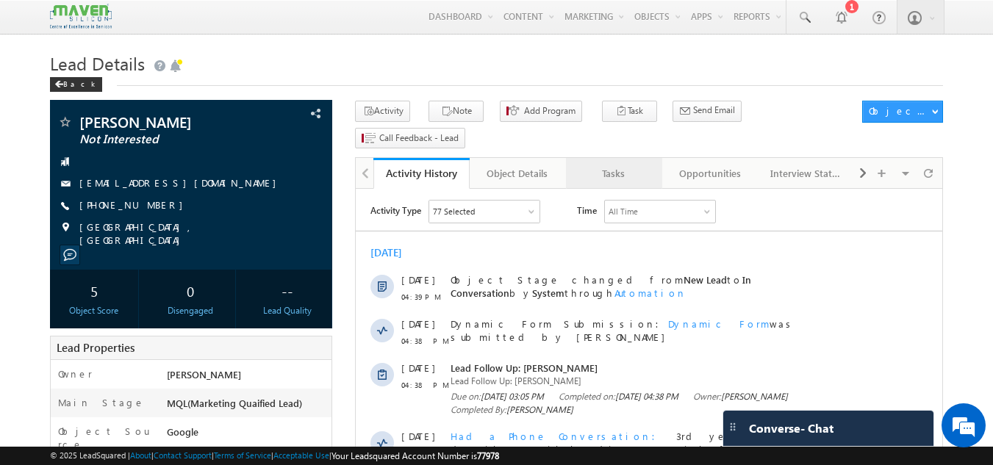
click at [599, 158] on link "Tasks" at bounding box center [614, 173] width 96 height 31
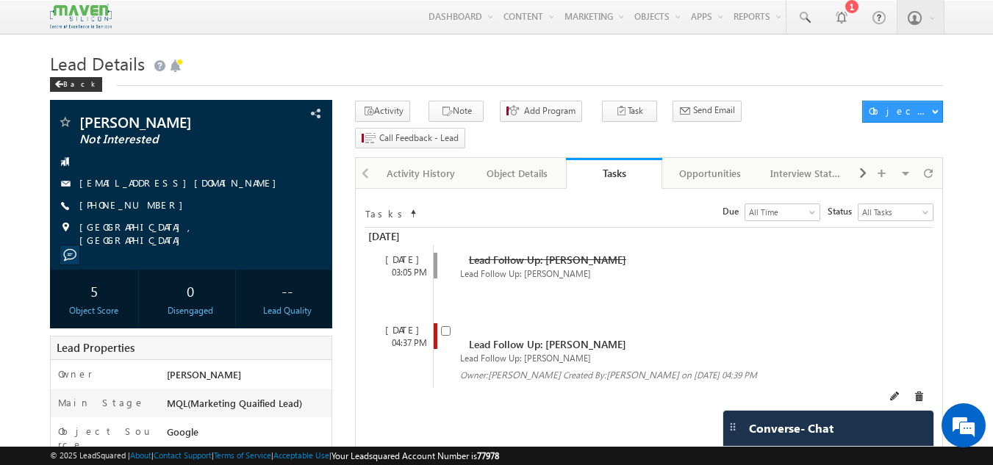
click at [441, 326] on input "checkbox" at bounding box center [446, 331] width 10 height 10
checkbox input "false"
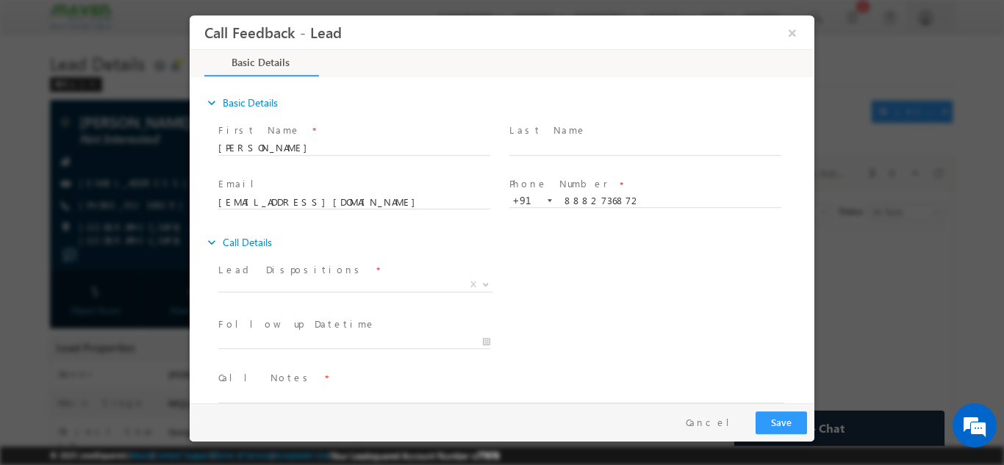
click at [403, 290] on span "Prospect Interested Re-enquired Invalid Number Not Contacted Not Interested In …" at bounding box center [360, 287] width 285 height 18
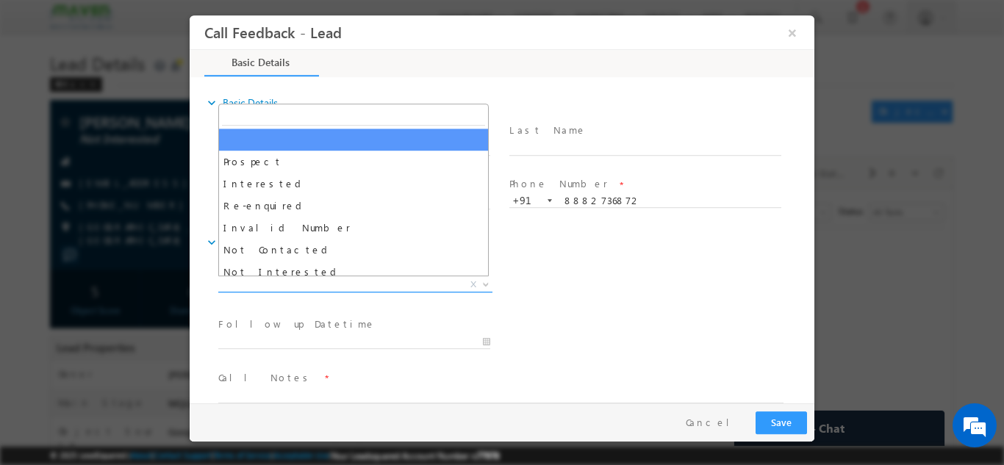
click at [403, 287] on span "X" at bounding box center [355, 284] width 274 height 15
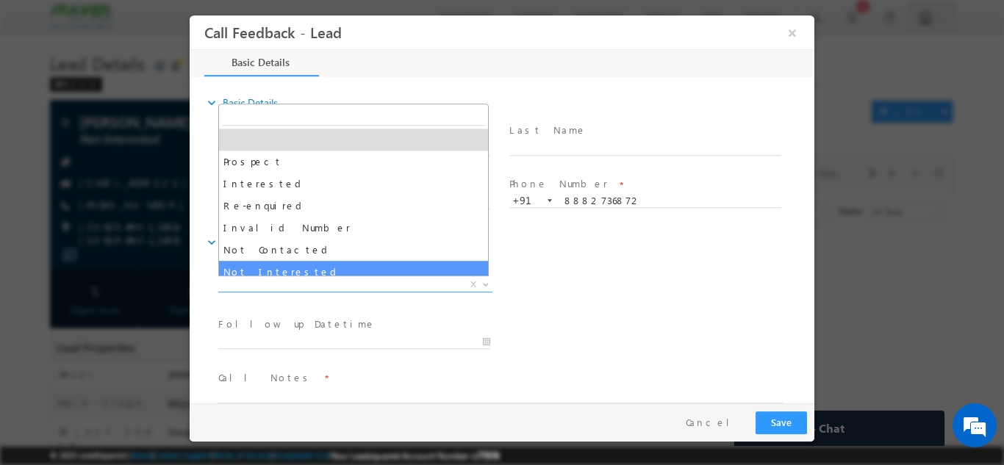
select select "Not Interested"
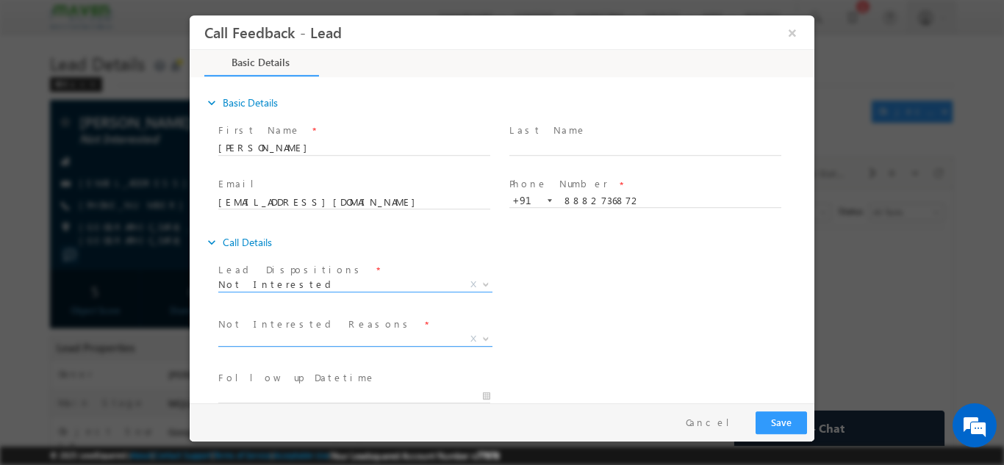
click at [339, 332] on span "X" at bounding box center [355, 338] width 274 height 15
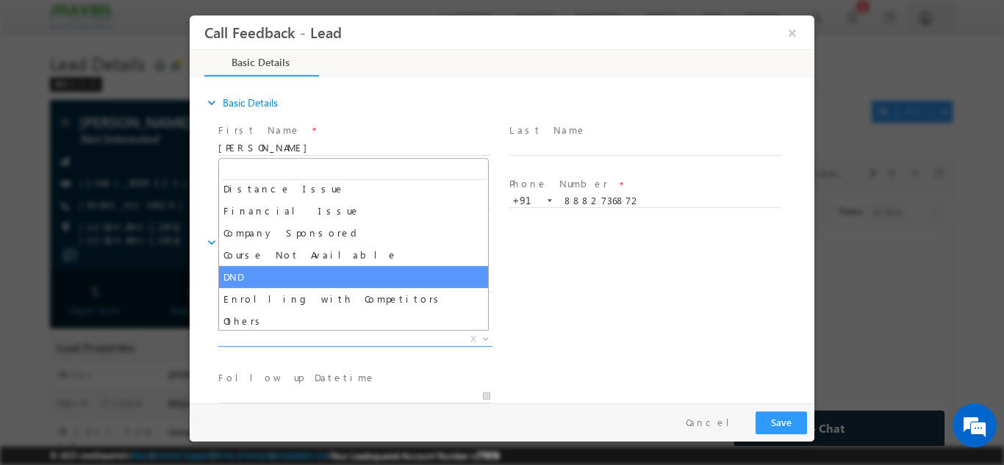
scroll to position [26, 0]
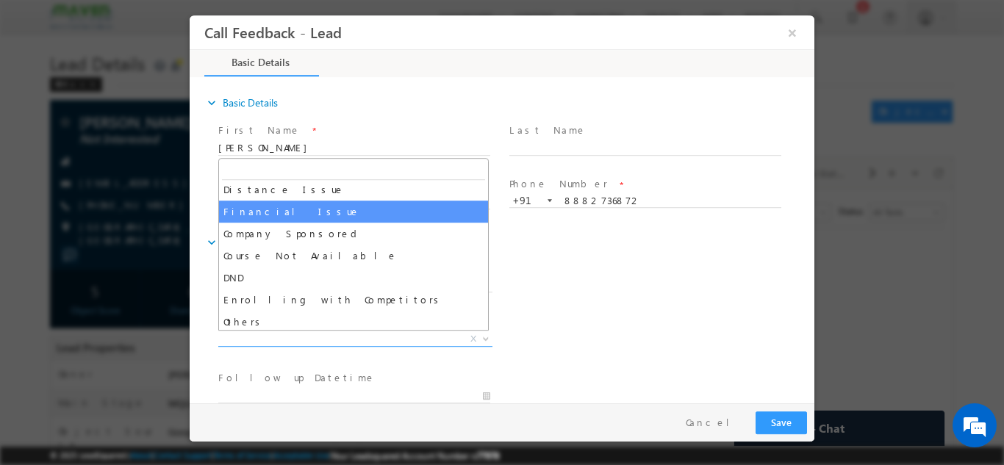
select select "Financial Issue"
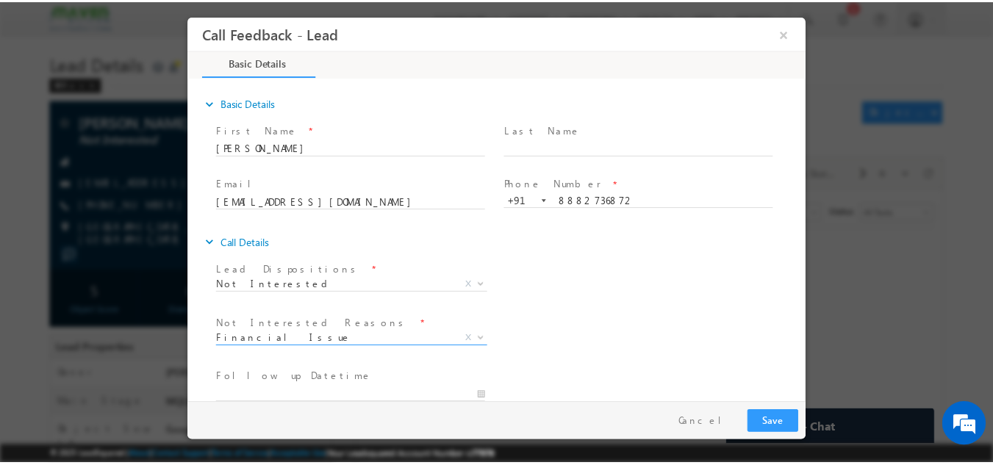
scroll to position [132, 0]
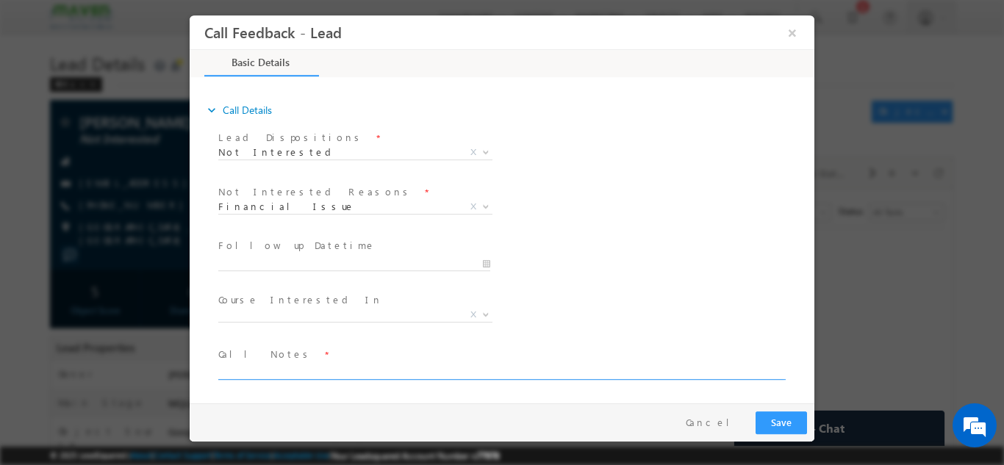
click at [354, 371] on textarea at bounding box center [500, 370] width 565 height 17
type textarea "Fee is high."
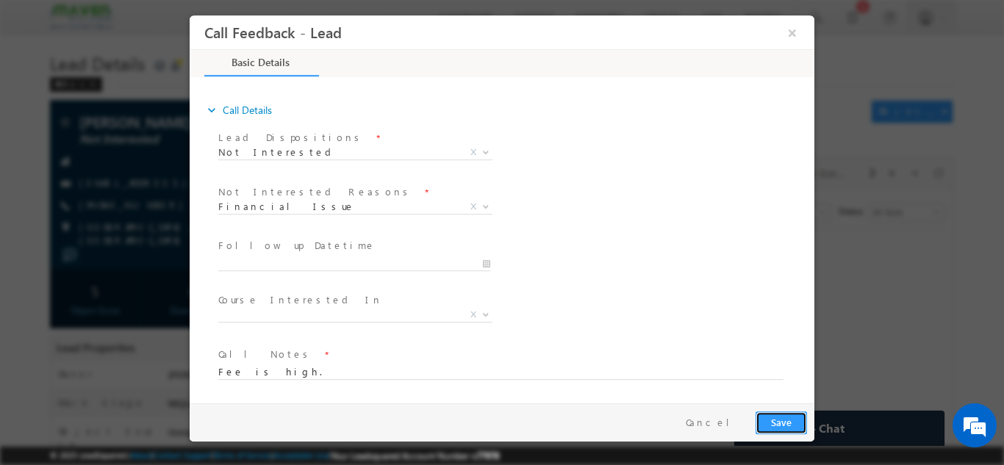
click at [777, 417] on button "Save" at bounding box center [780, 422] width 51 height 23
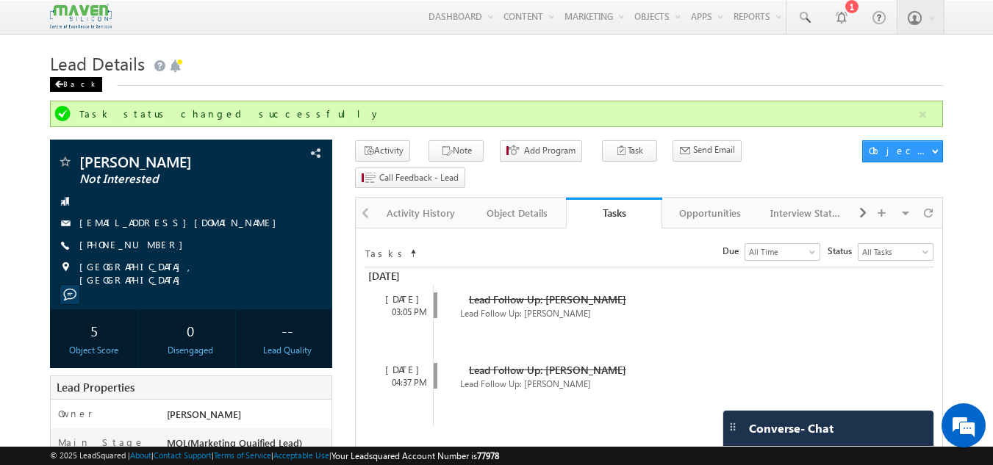
click at [60, 82] on span at bounding box center [58, 84] width 9 height 7
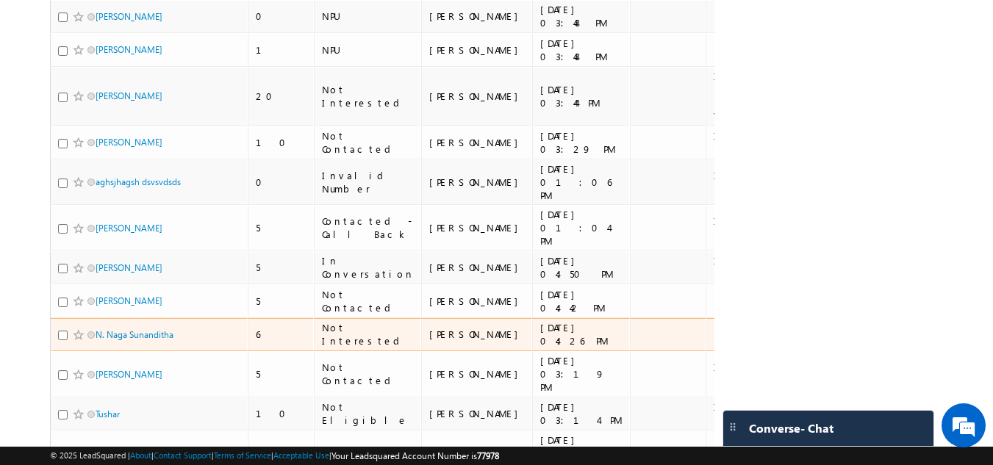
scroll to position [1435, 0]
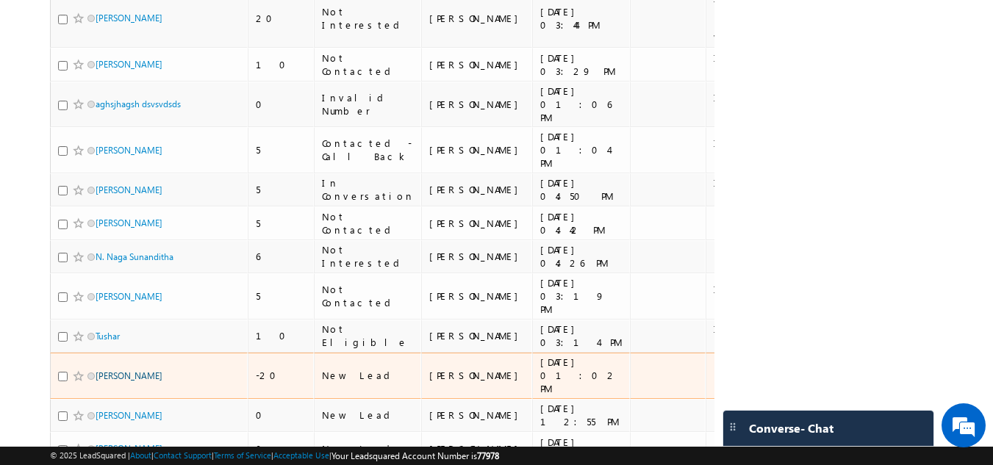
click at [123, 370] on link "[PERSON_NAME]" at bounding box center [129, 375] width 67 height 11
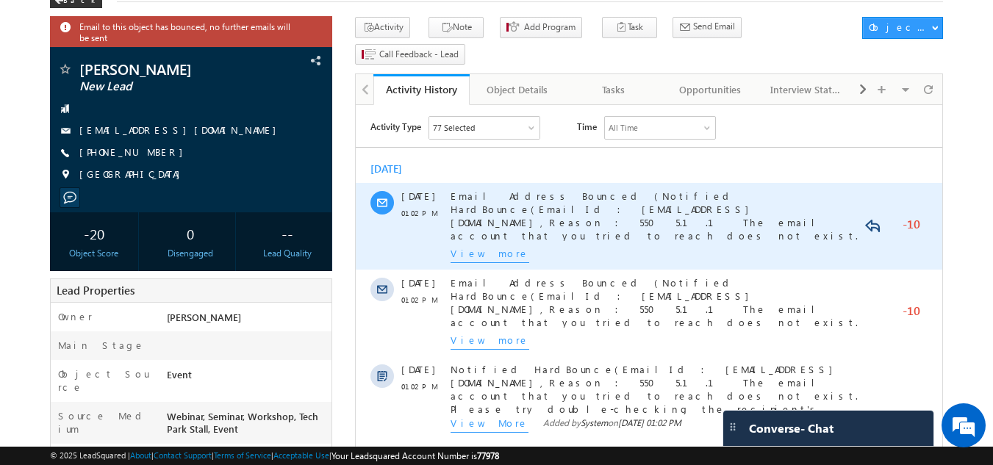
scroll to position [84, 0]
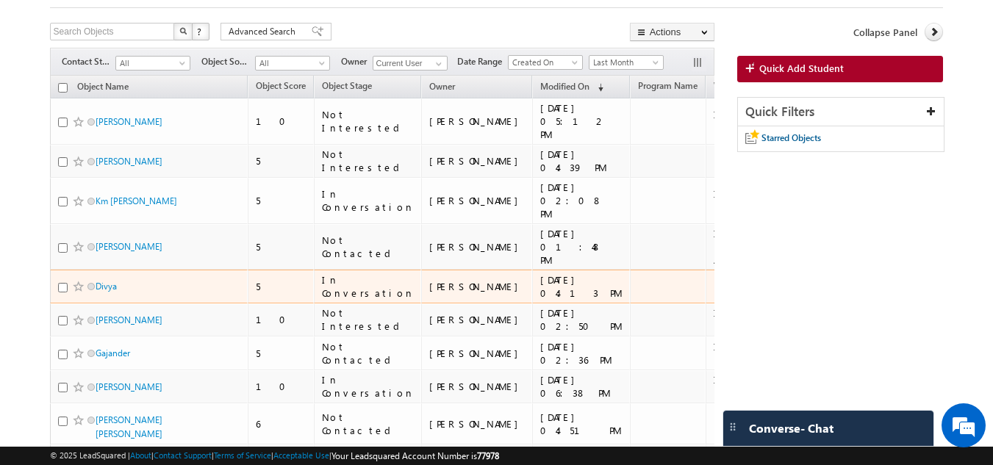
scroll to position [83, 0]
